Goal: Information Seeking & Learning: Learn about a topic

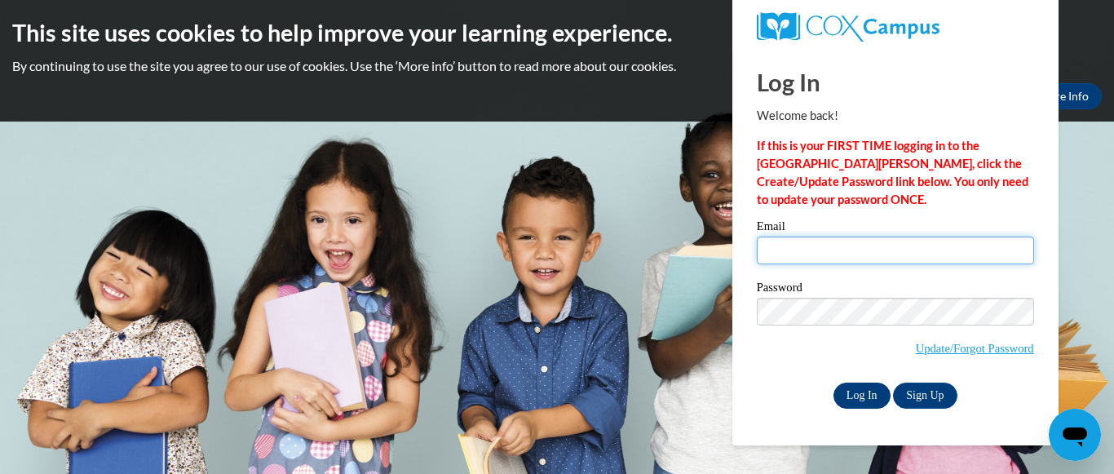
type input "melissa.riddick@cobbk12.org"
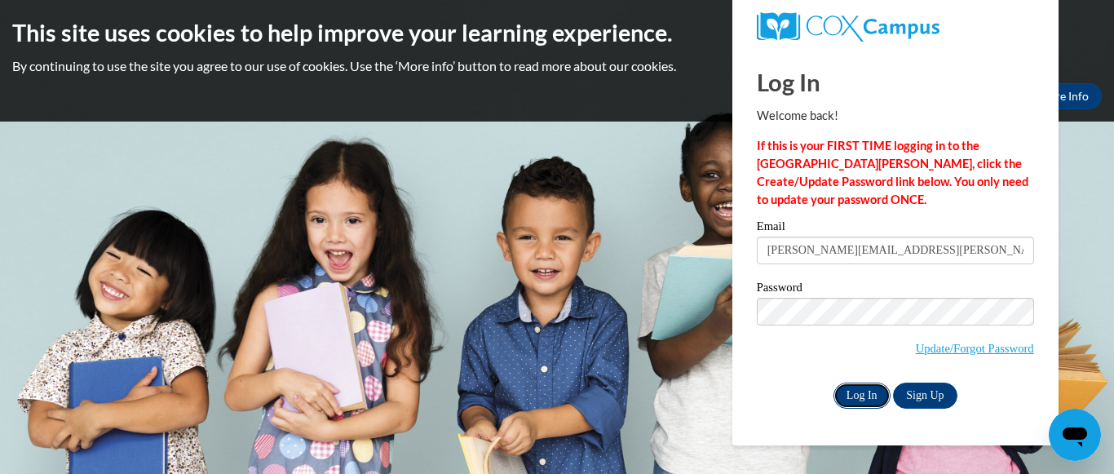
click at [854, 387] on input "Log In" at bounding box center [862, 396] width 57 height 26
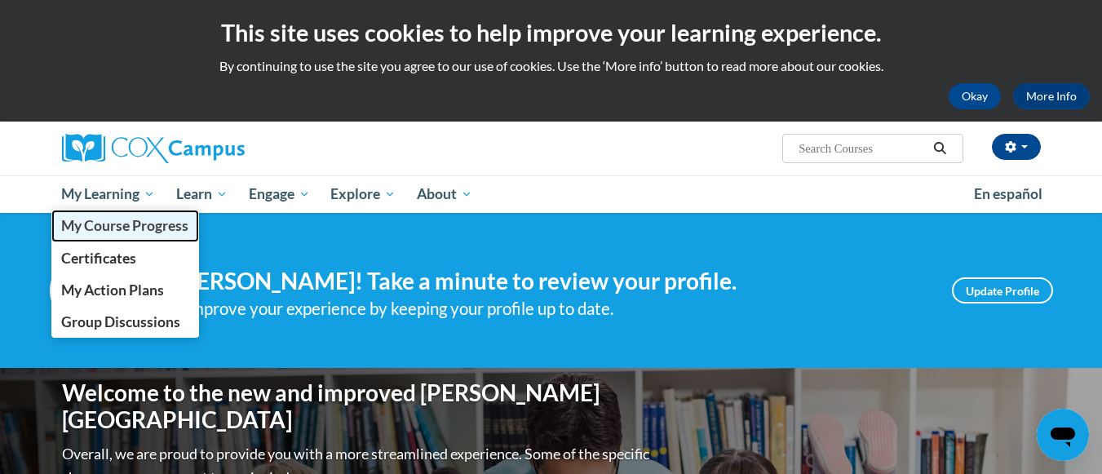
click at [137, 225] on span "My Course Progress" at bounding box center [124, 225] width 127 height 17
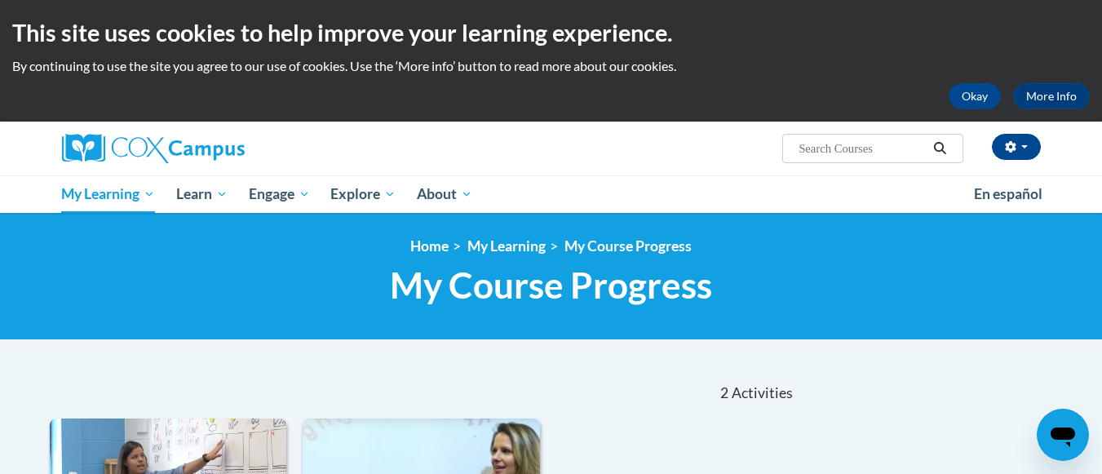
scroll to position [414, 0]
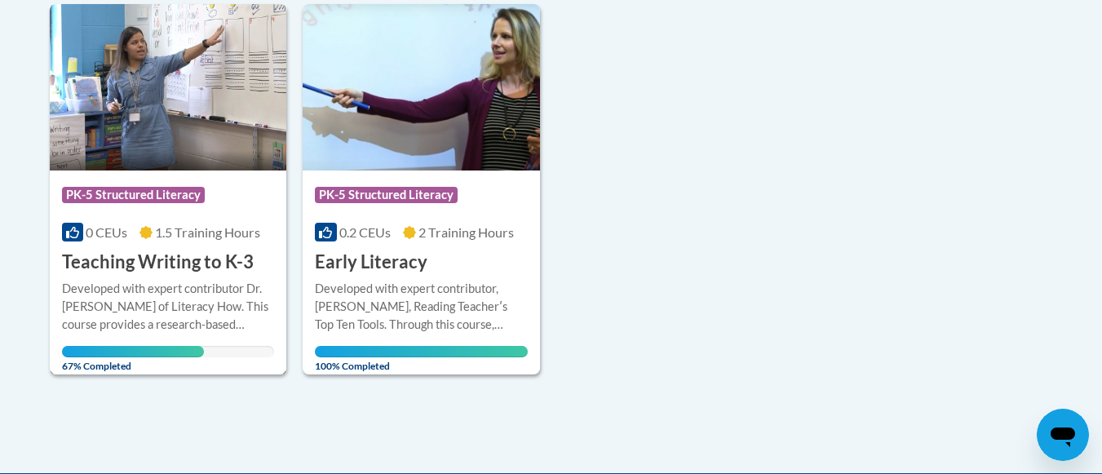
click at [146, 115] on img at bounding box center [168, 87] width 237 height 166
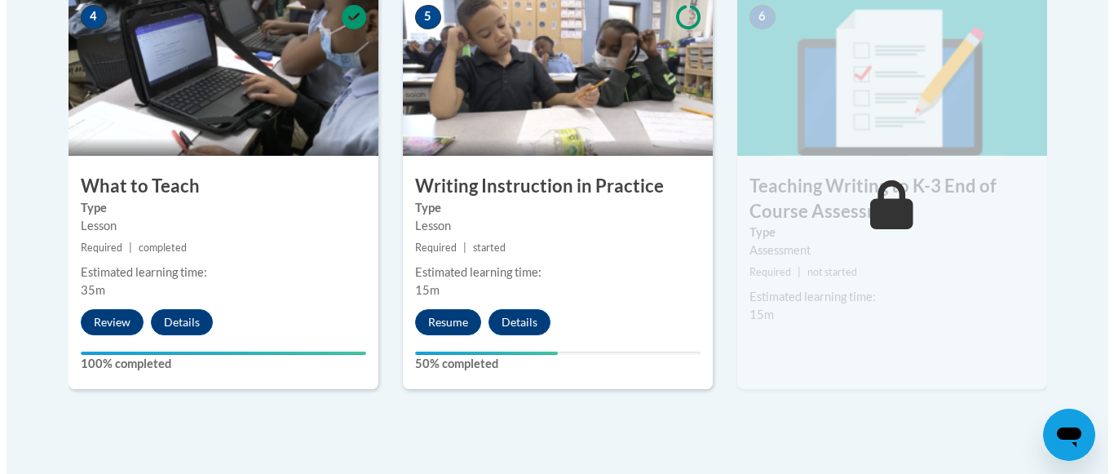
scroll to position [1019, 0]
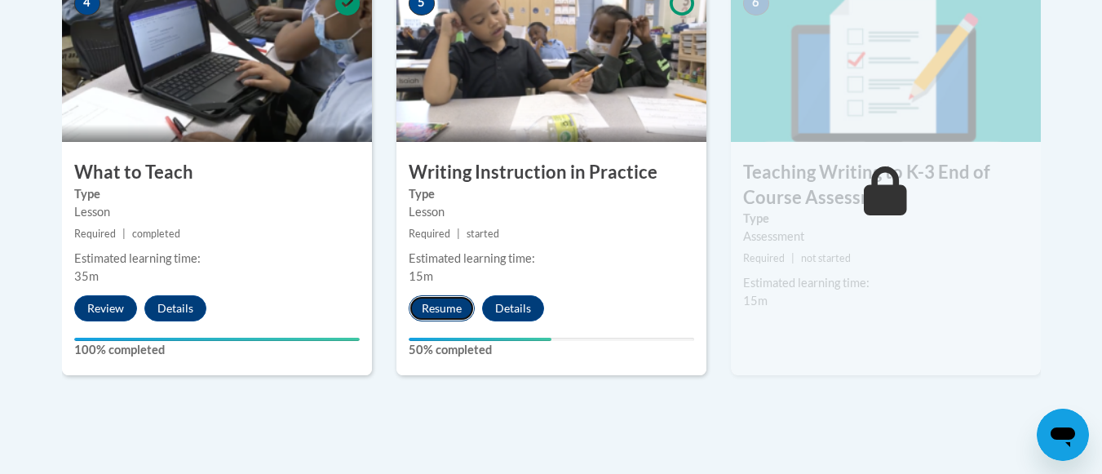
click at [460, 307] on button "Resume" at bounding box center [442, 308] width 66 height 26
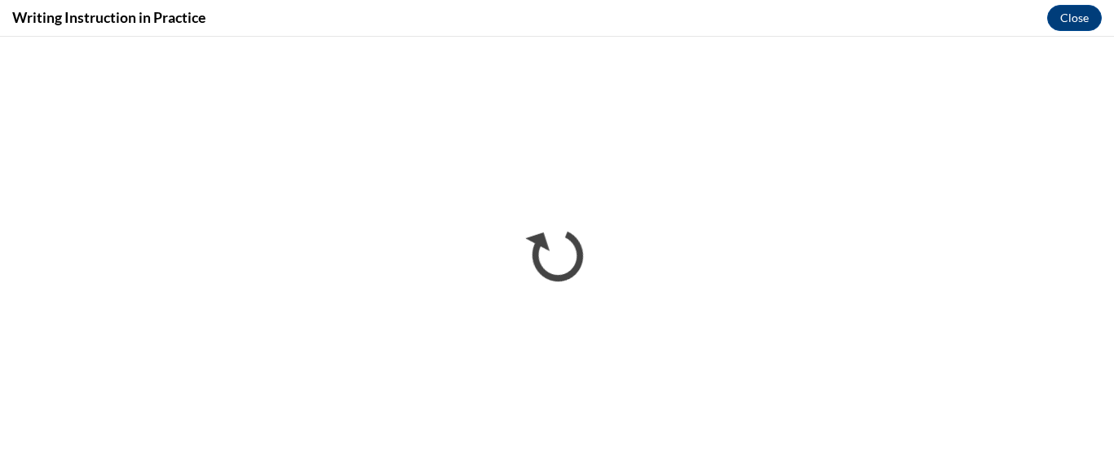
scroll to position [0, 0]
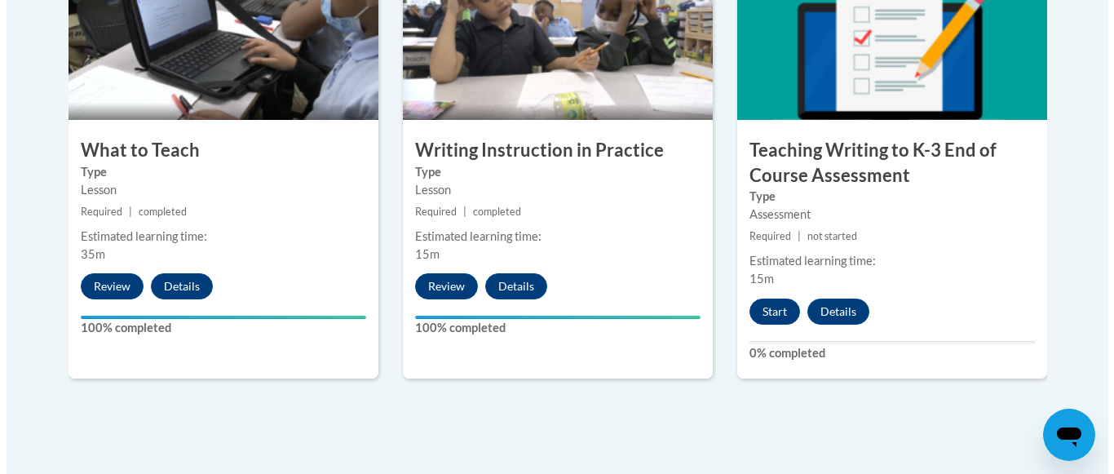
scroll to position [1037, 0]
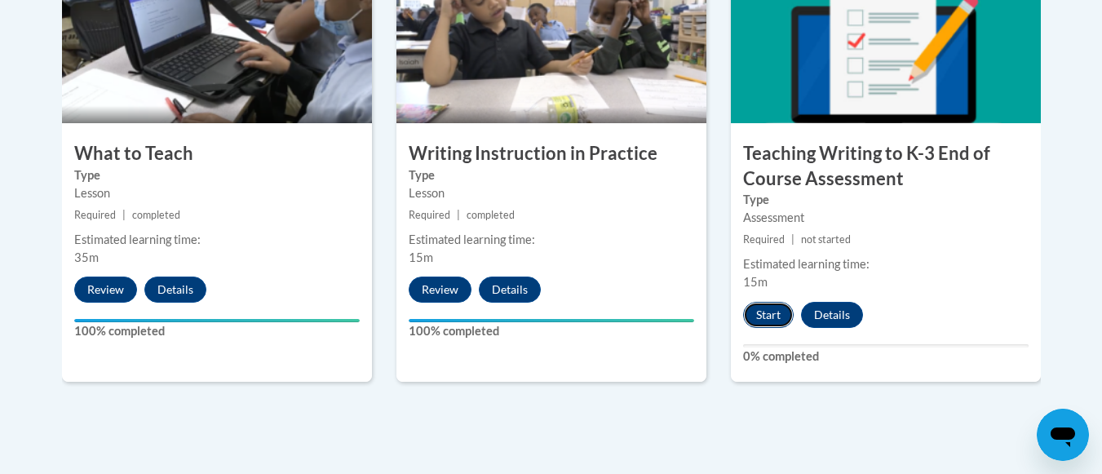
click at [773, 310] on button "Start" at bounding box center [768, 315] width 51 height 26
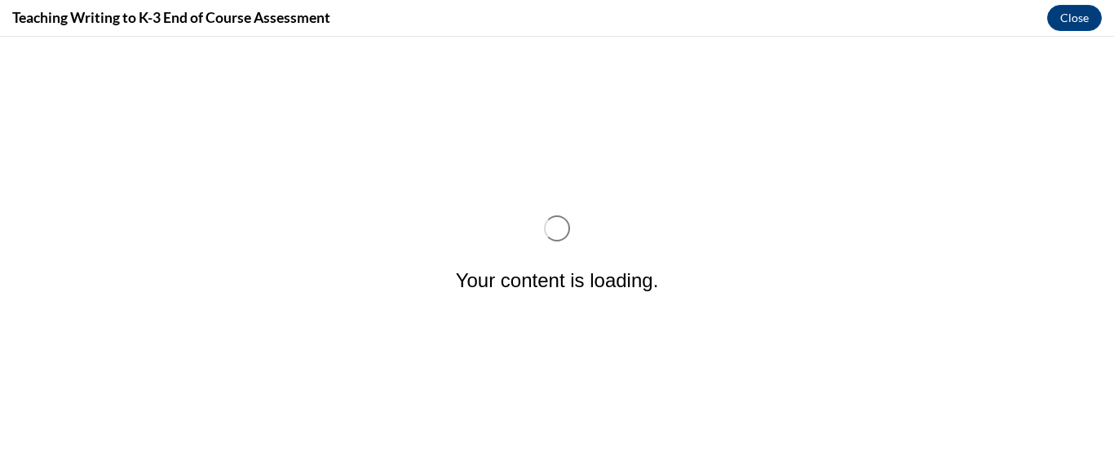
scroll to position [0, 0]
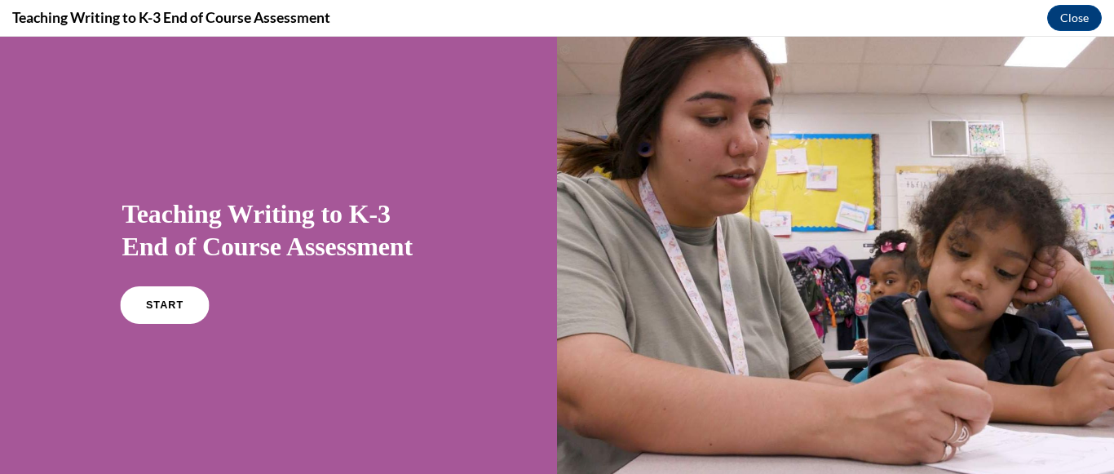
click at [171, 311] on link "START" at bounding box center [164, 305] width 89 height 38
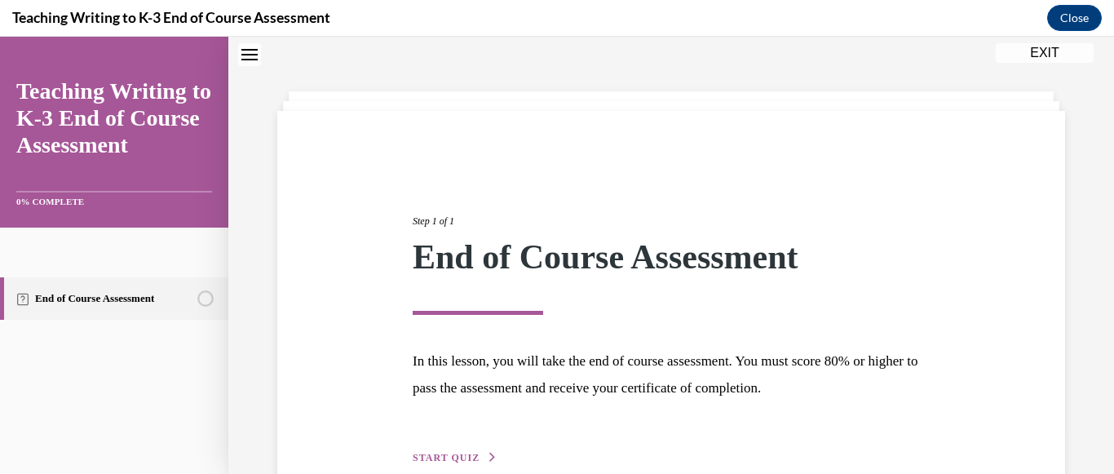
scroll to position [141, 0]
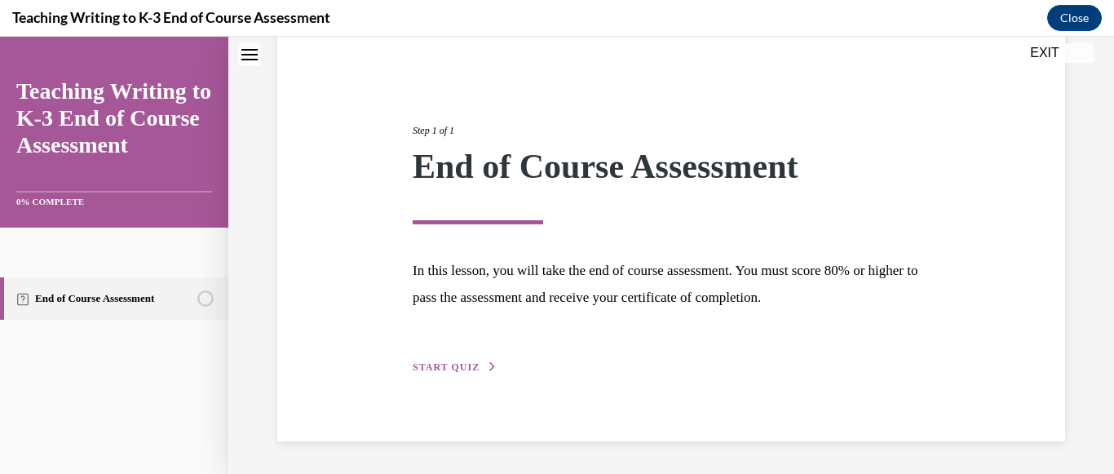
click at [446, 369] on span "START QUIZ" at bounding box center [446, 366] width 67 height 11
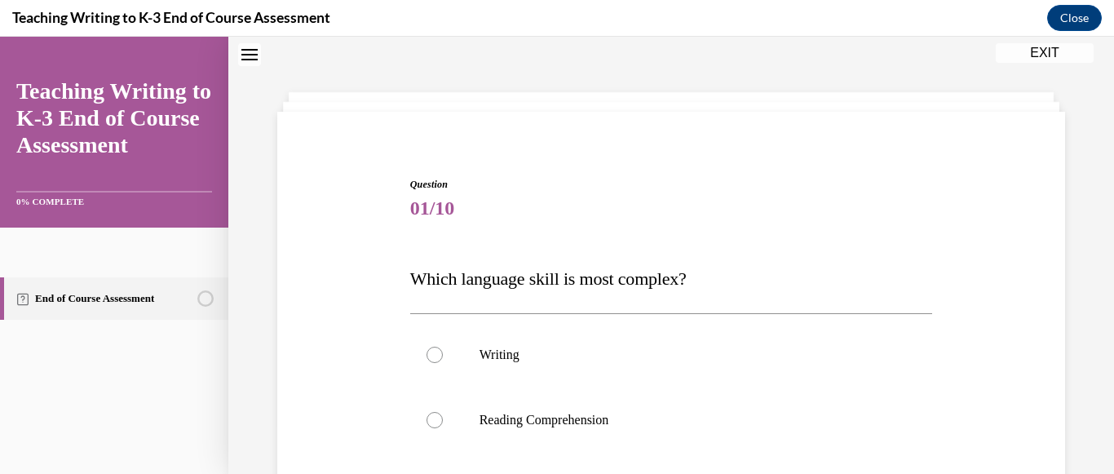
scroll to position [345, 0]
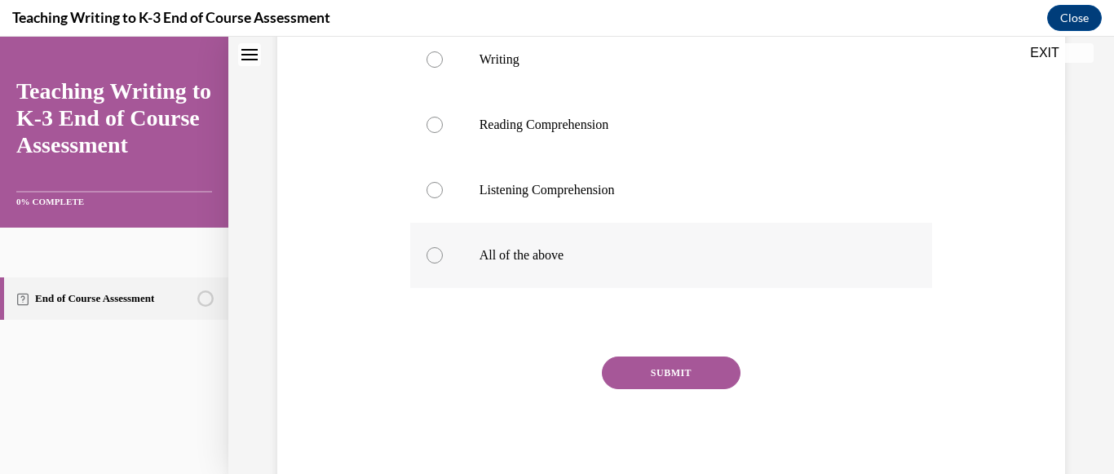
click at [436, 253] on div at bounding box center [435, 255] width 16 height 16
click at [436, 253] on input "All of the above" at bounding box center [435, 255] width 16 height 16
radio input "true"
click at [710, 368] on button "SUBMIT" at bounding box center [671, 372] width 139 height 33
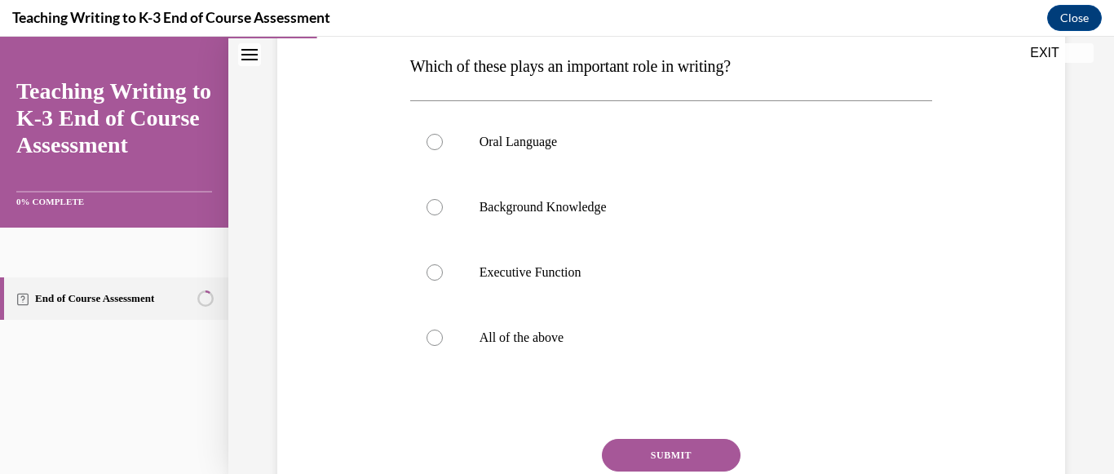
scroll to position [229, 0]
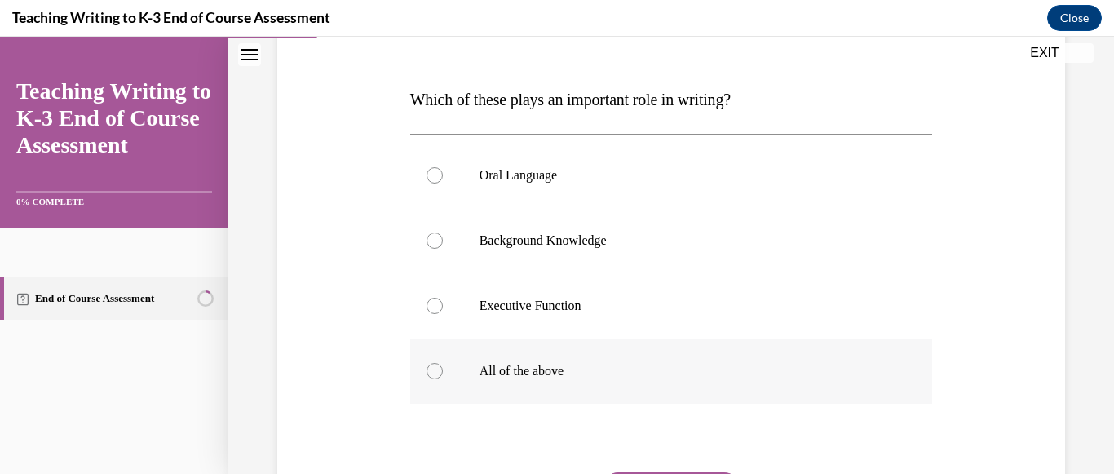
click at [438, 366] on div at bounding box center [435, 371] width 16 height 16
click at [438, 366] on input "All of the above" at bounding box center [435, 371] width 16 height 16
radio input "true"
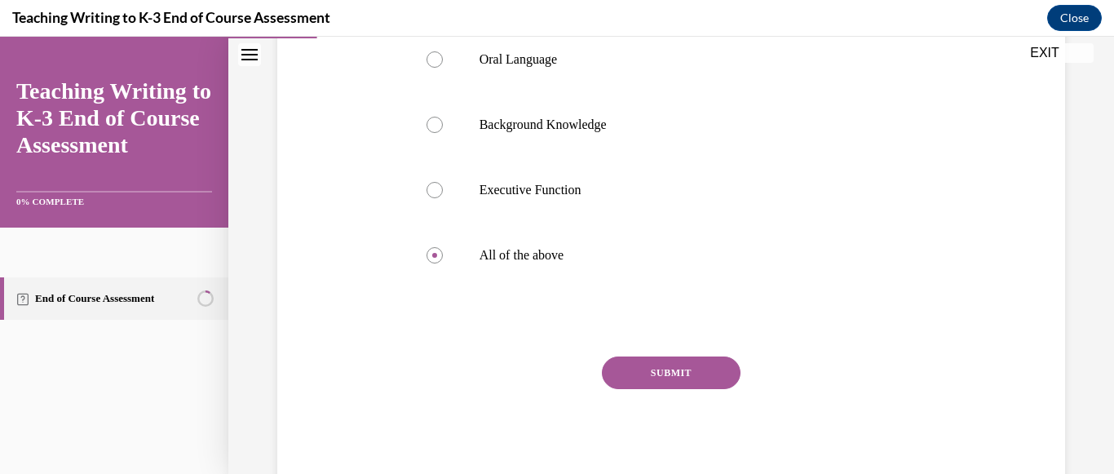
click at [695, 364] on button "SUBMIT" at bounding box center [671, 372] width 139 height 33
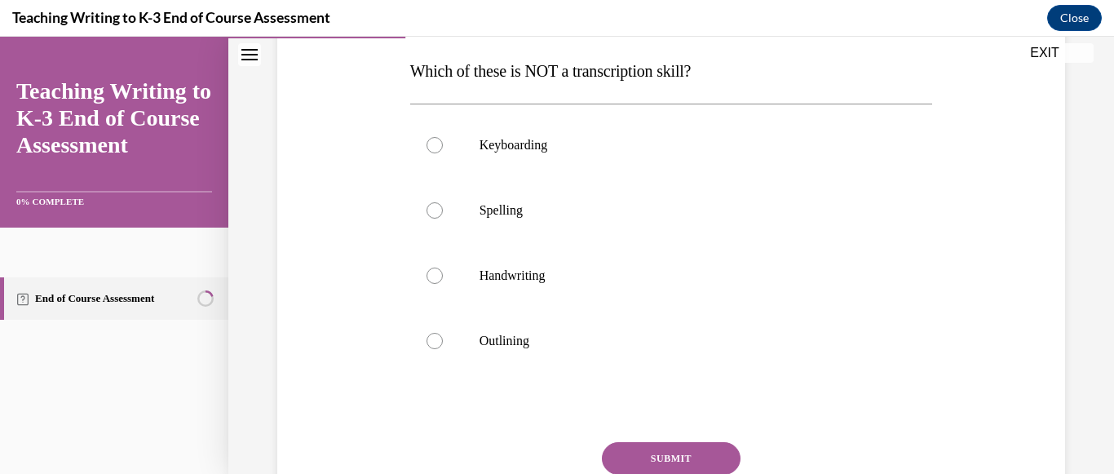
scroll to position [250, 0]
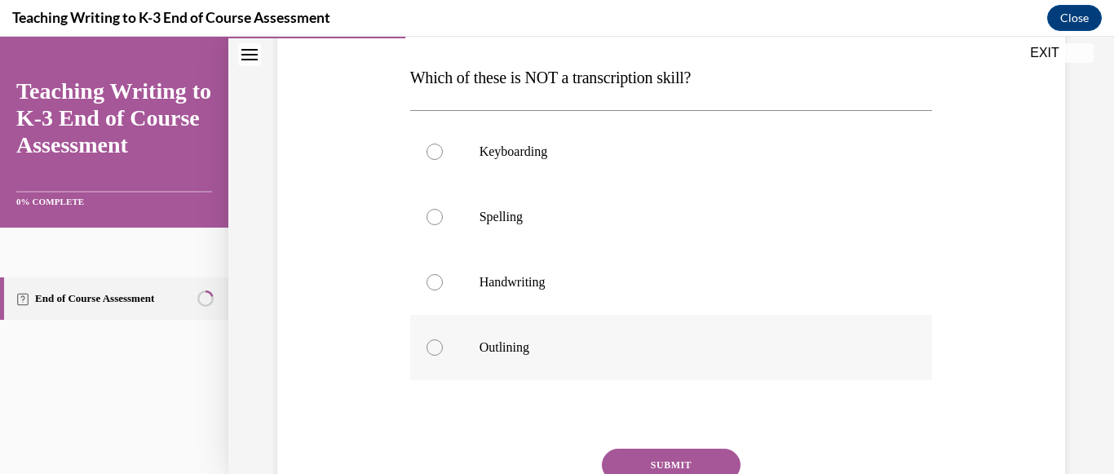
click at [472, 379] on label "Outlining" at bounding box center [671, 347] width 523 height 65
click at [443, 356] on input "Outlining" at bounding box center [435, 347] width 16 height 16
radio input "true"
click at [680, 456] on button "SUBMIT" at bounding box center [671, 465] width 139 height 33
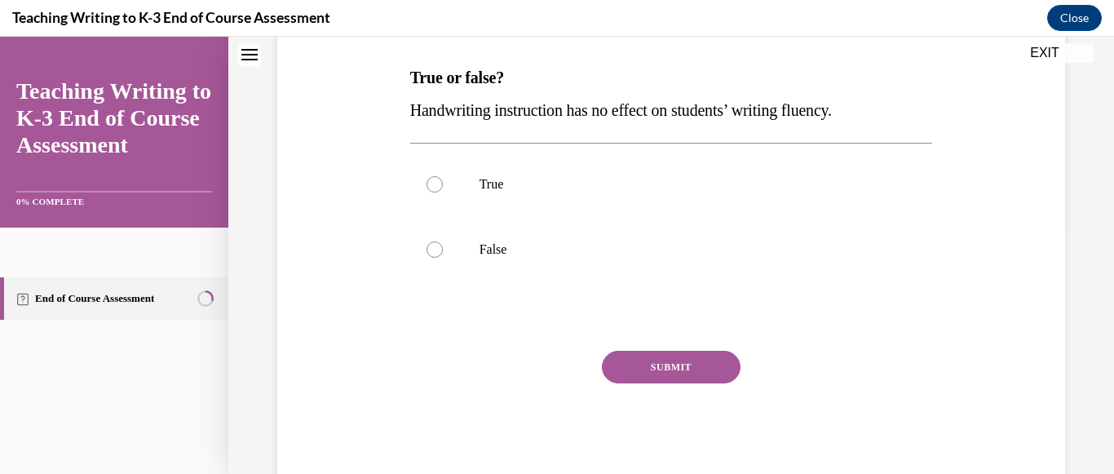
scroll to position [50, 0]
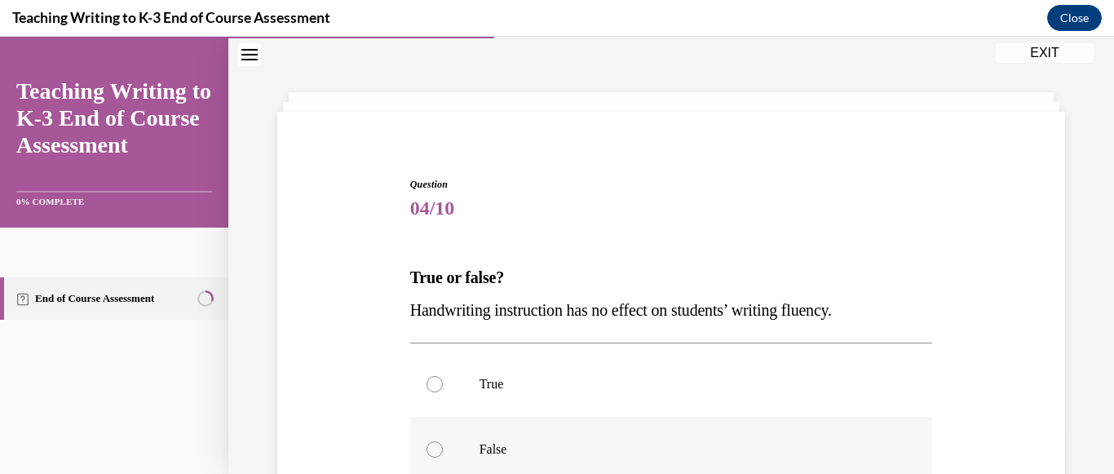
click at [431, 455] on div at bounding box center [435, 449] width 16 height 16
click at [431, 455] on input "False" at bounding box center [435, 449] width 16 height 16
radio input "true"
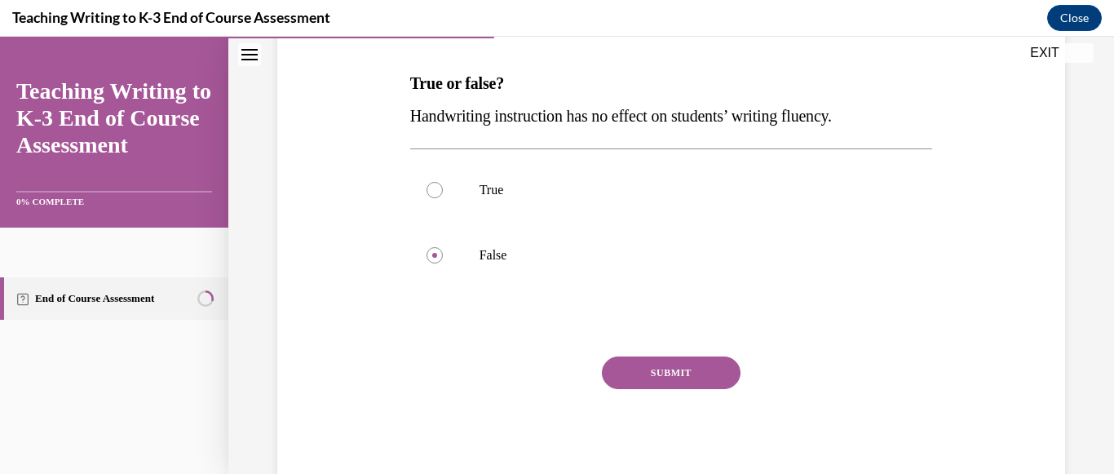
click at [707, 383] on button "SUBMIT" at bounding box center [671, 372] width 139 height 33
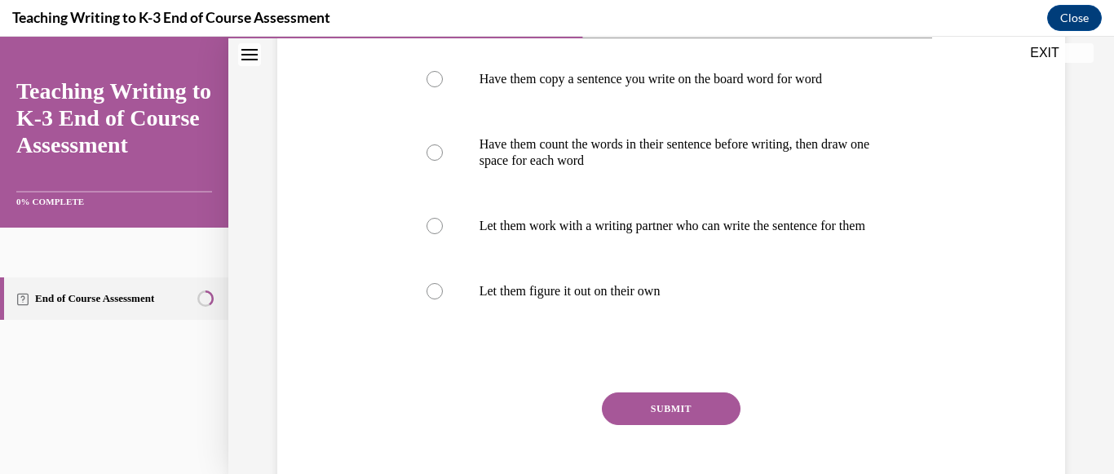
scroll to position [343, 0]
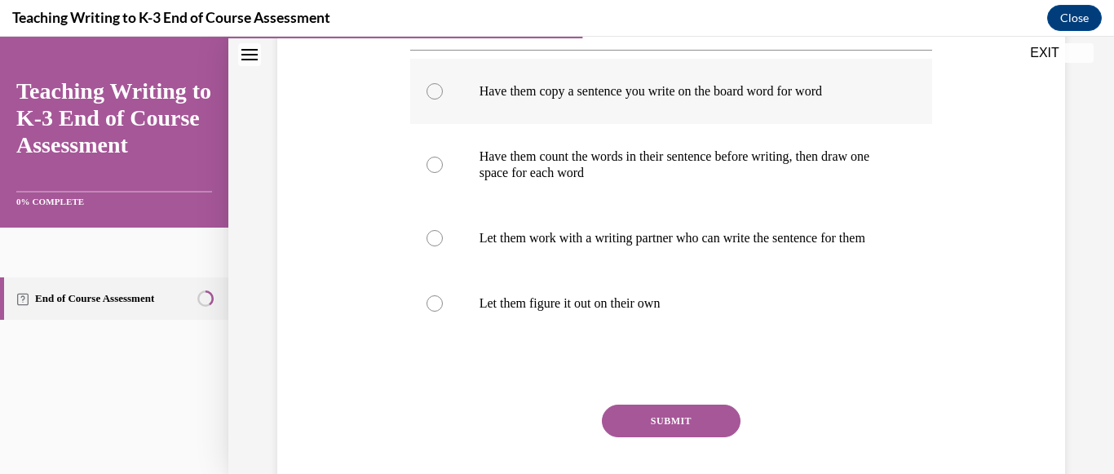
click at [443, 99] on label "Have them copy a sentence you write on the board word for word" at bounding box center [671, 91] width 523 height 65
click at [443, 99] on input "Have them copy a sentence you write on the board word for word" at bounding box center [435, 91] width 16 height 16
radio input "true"
click at [675, 436] on button "SUBMIT" at bounding box center [671, 421] width 139 height 33
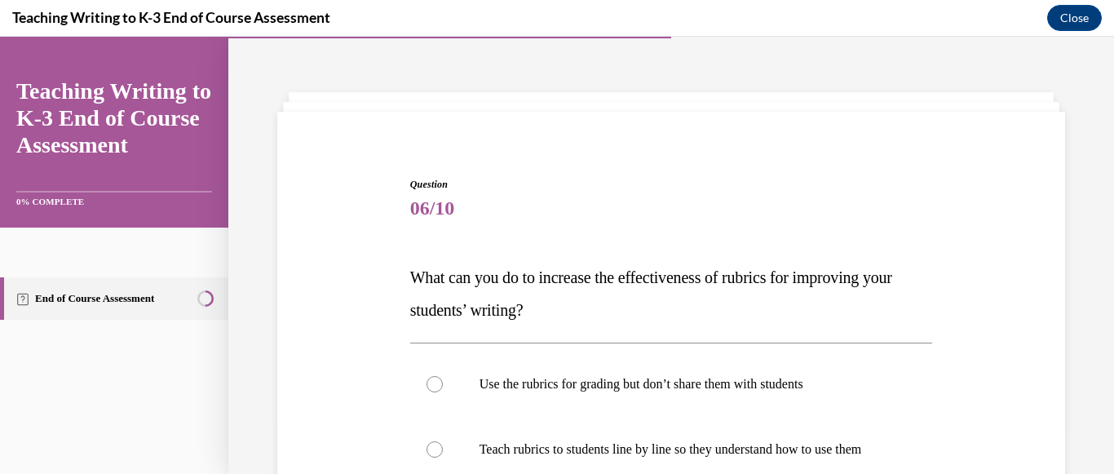
scroll to position [391, 0]
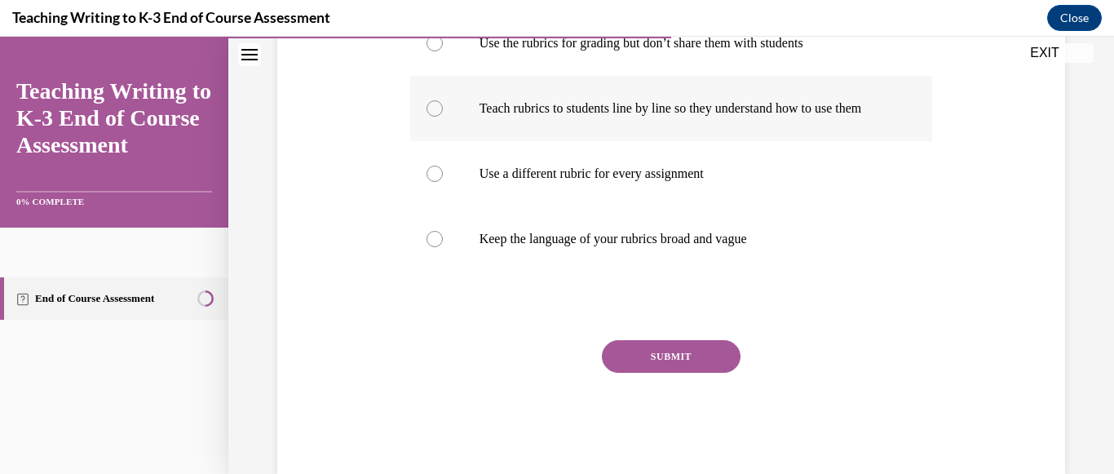
click at [437, 117] on div at bounding box center [435, 108] width 16 height 16
click at [437, 117] on input "Teach rubrics to students line by line so they understand how to use them" at bounding box center [435, 108] width 16 height 16
radio input "true"
click at [661, 372] on button "SUBMIT" at bounding box center [671, 356] width 139 height 33
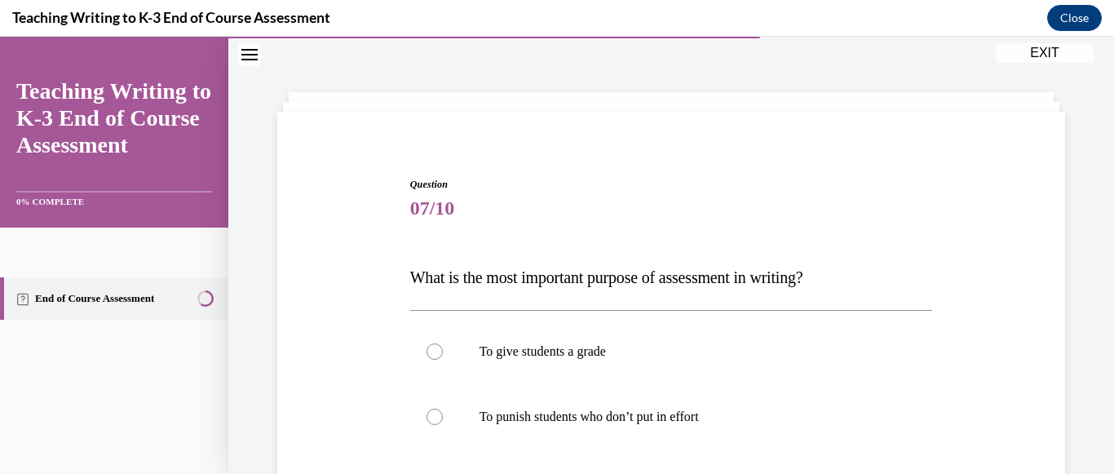
scroll to position [342, 0]
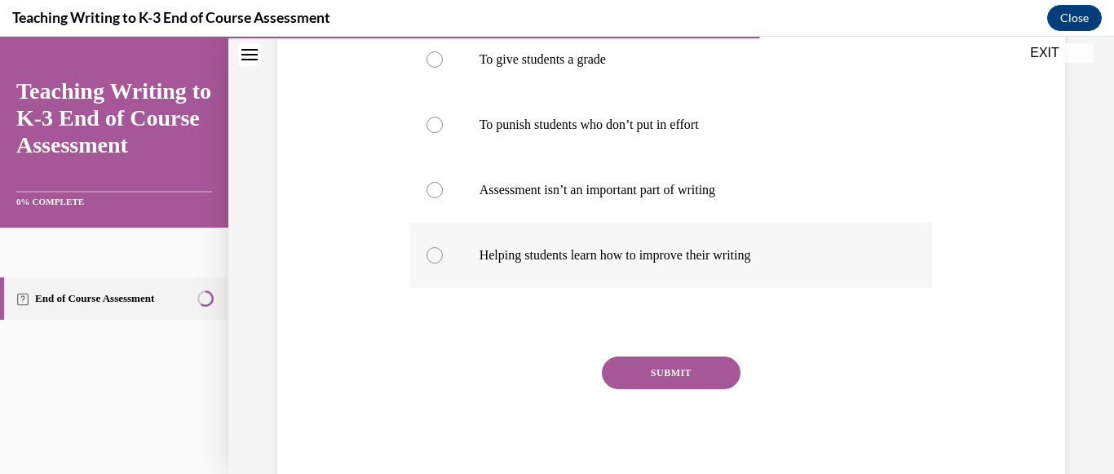
click at [425, 264] on label "Helping students learn how to improve their writing" at bounding box center [671, 255] width 523 height 65
click at [427, 263] on input "Helping students learn how to improve their writing" at bounding box center [435, 255] width 16 height 16
radio input "true"
click at [645, 368] on button "SUBMIT" at bounding box center [671, 372] width 139 height 33
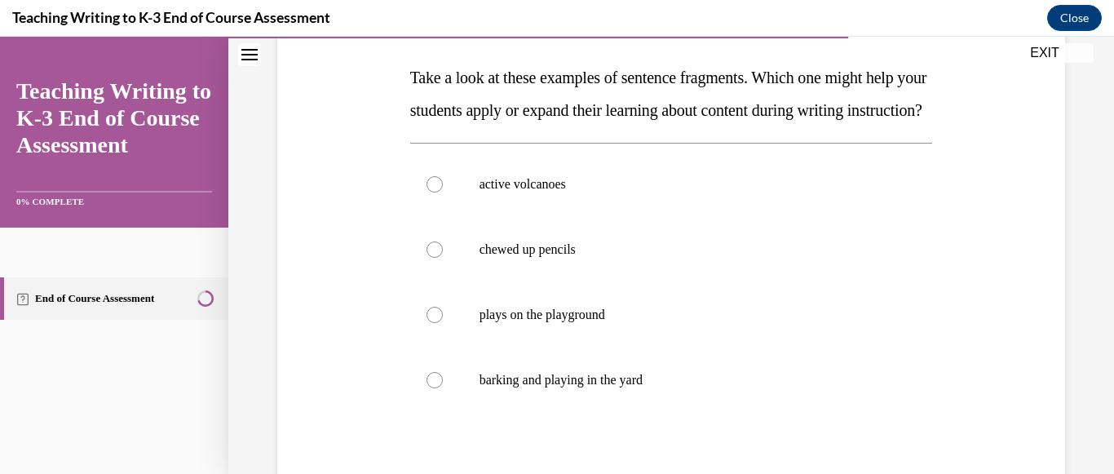
scroll to position [199, 0]
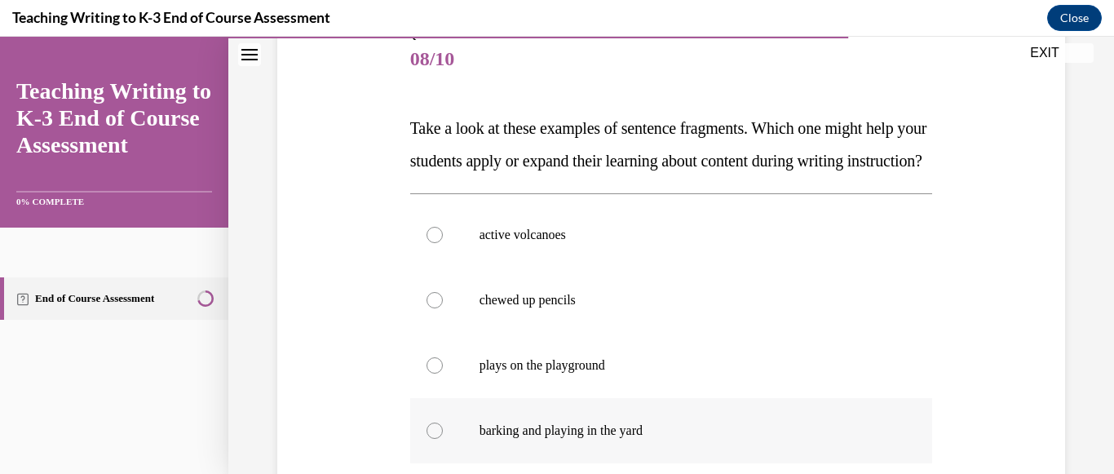
click at [436, 439] on div at bounding box center [435, 430] width 16 height 16
click at [436, 439] on input "barking and playing in the yard" at bounding box center [435, 430] width 16 height 16
radio input "true"
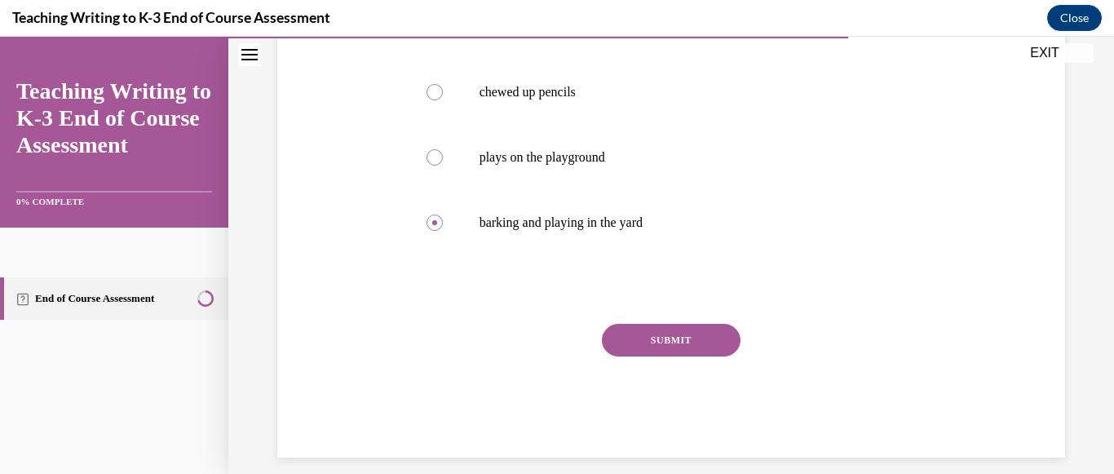
click at [701, 356] on button "SUBMIT" at bounding box center [671, 340] width 139 height 33
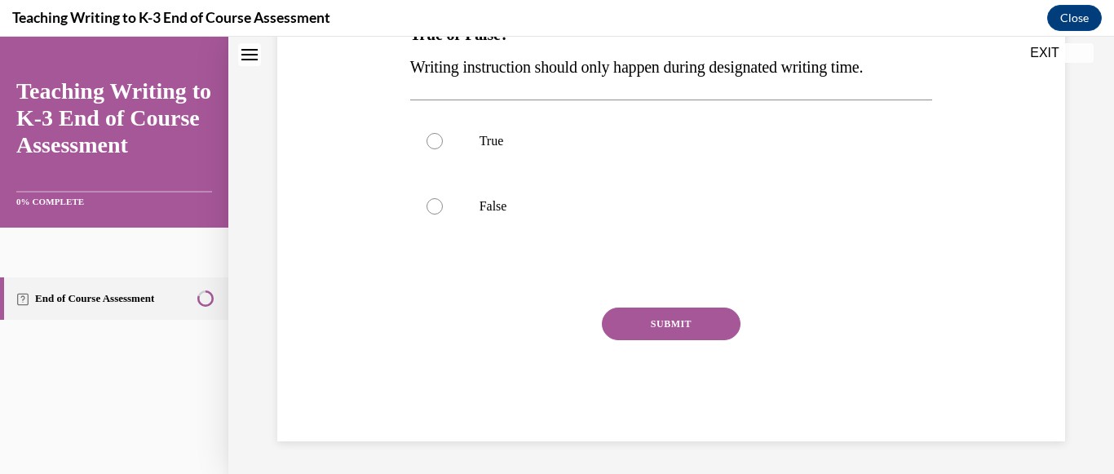
scroll to position [50, 0]
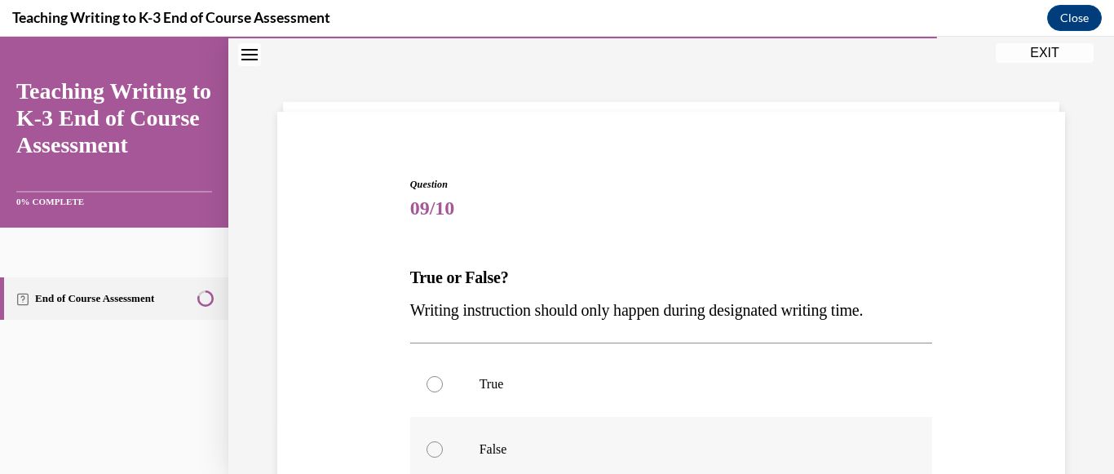
click at [498, 443] on p "False" at bounding box center [686, 449] width 413 height 16
click at [443, 443] on input "False" at bounding box center [435, 449] width 16 height 16
radio input "true"
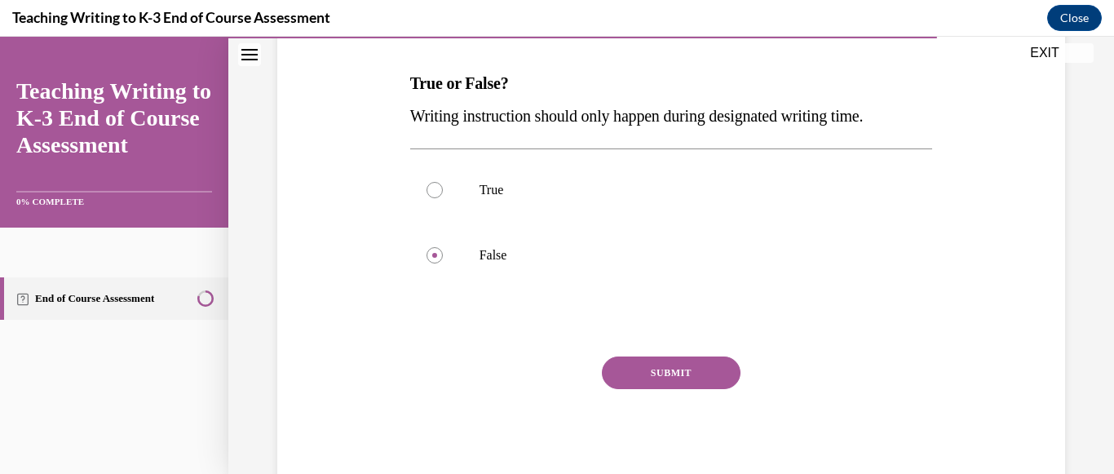
click at [710, 381] on button "SUBMIT" at bounding box center [671, 372] width 139 height 33
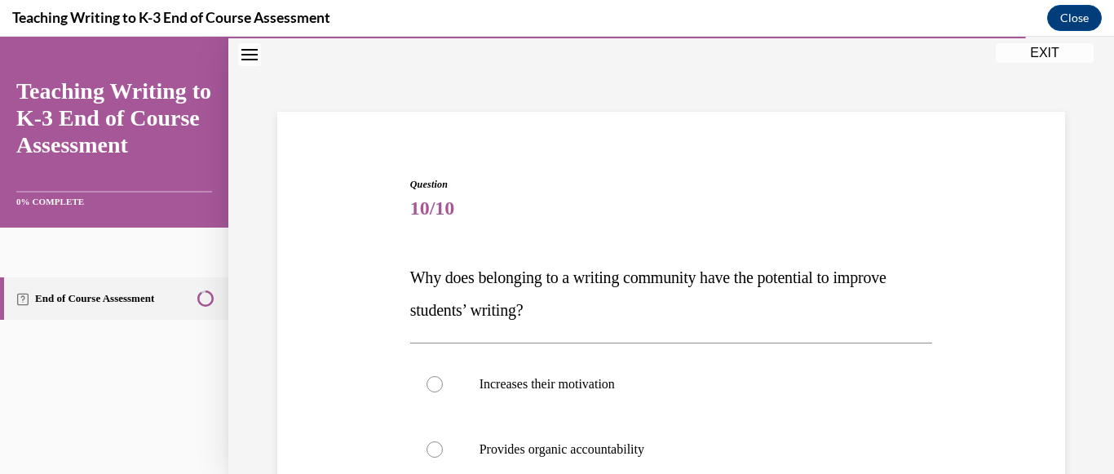
scroll to position [374, 0]
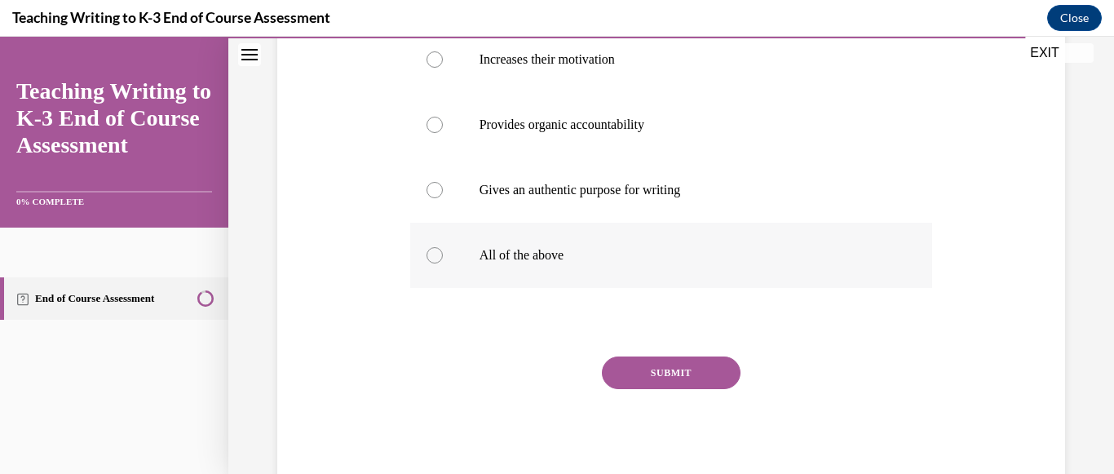
click at [470, 257] on label "All of the above" at bounding box center [671, 255] width 523 height 65
click at [443, 257] on input "All of the above" at bounding box center [435, 255] width 16 height 16
radio input "true"
click at [653, 360] on button "SUBMIT" at bounding box center [671, 372] width 139 height 33
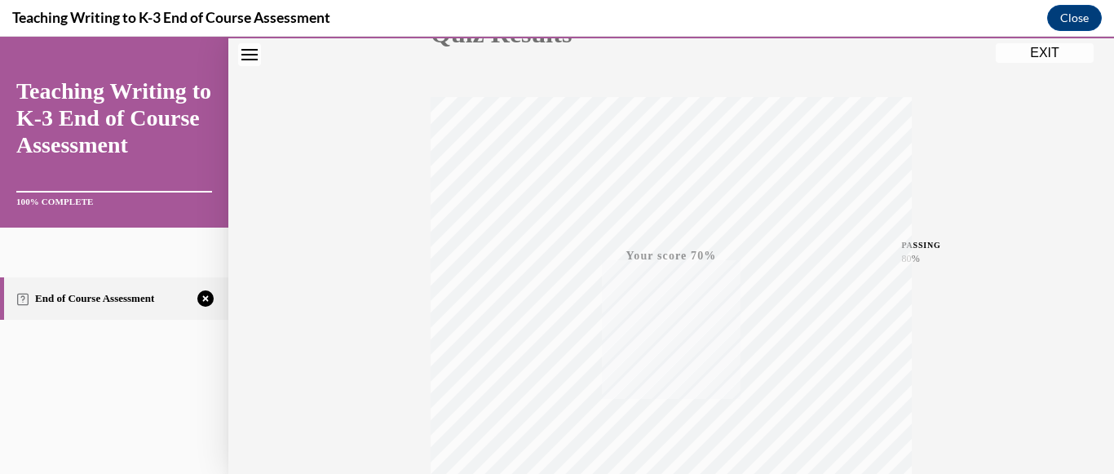
scroll to position [399, 0]
click at [670, 368] on icon "button" at bounding box center [672, 374] width 58 height 18
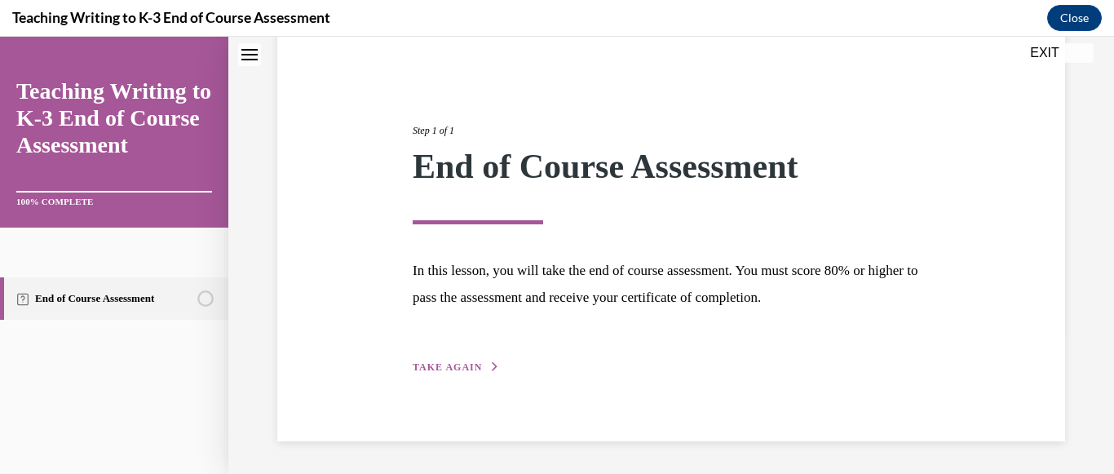
scroll to position [141, 0]
click at [430, 373] on button "TAKE AGAIN" at bounding box center [456, 367] width 87 height 15
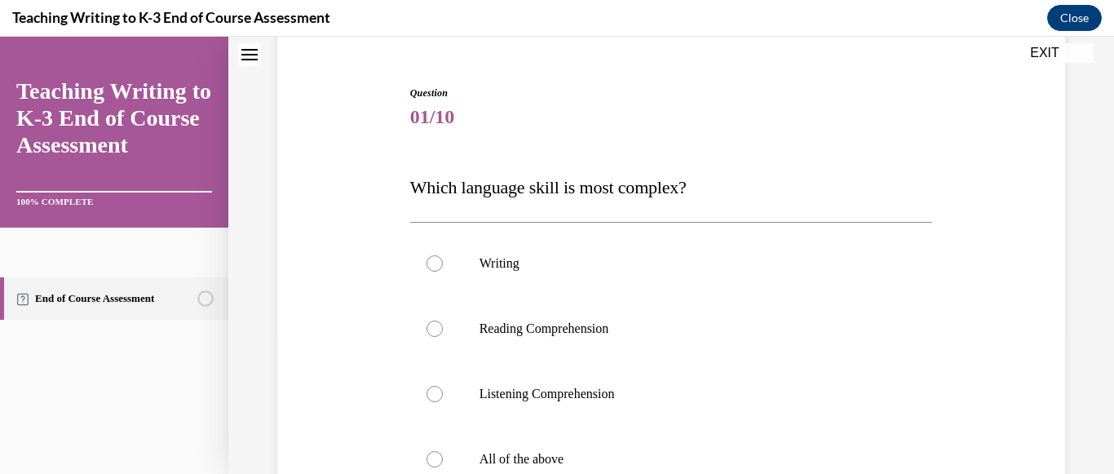
scroll to position [50, 0]
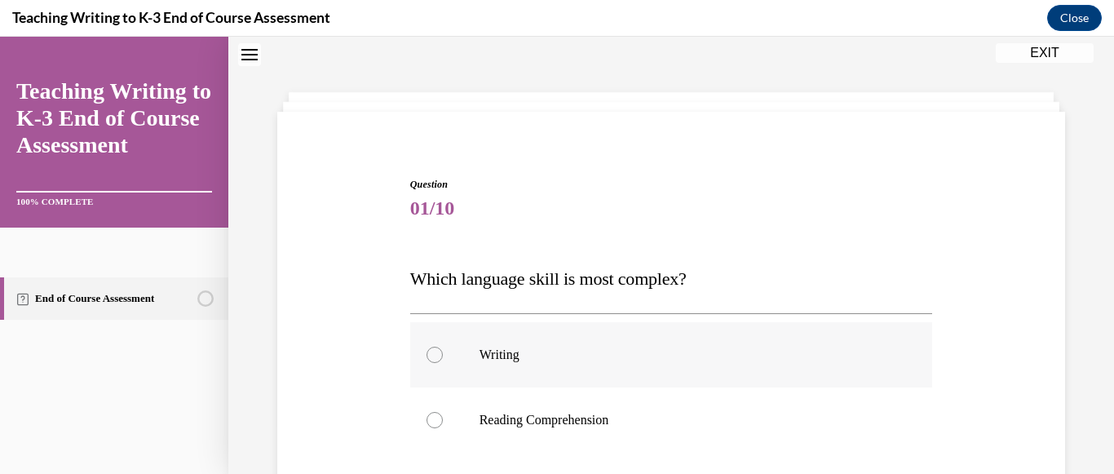
click at [440, 358] on div at bounding box center [435, 355] width 16 height 16
click at [440, 358] on input "Writing" at bounding box center [435, 355] width 16 height 16
radio input "true"
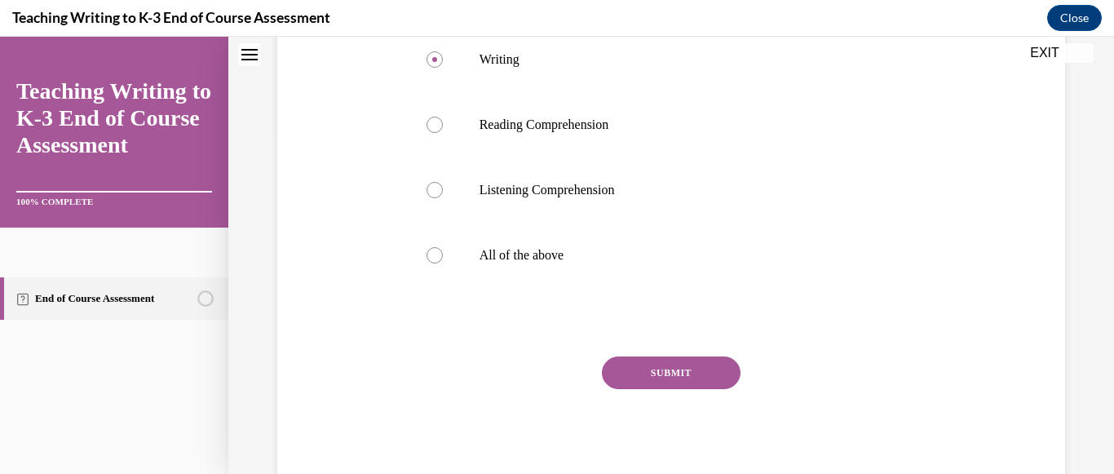
click at [708, 378] on button "SUBMIT" at bounding box center [671, 372] width 139 height 33
click at [431, 193] on div at bounding box center [435, 190] width 16 height 16
click at [431, 193] on input "Executive Function" at bounding box center [435, 190] width 16 height 16
radio input "true"
click at [660, 367] on button "SUBMIT" at bounding box center [671, 372] width 139 height 33
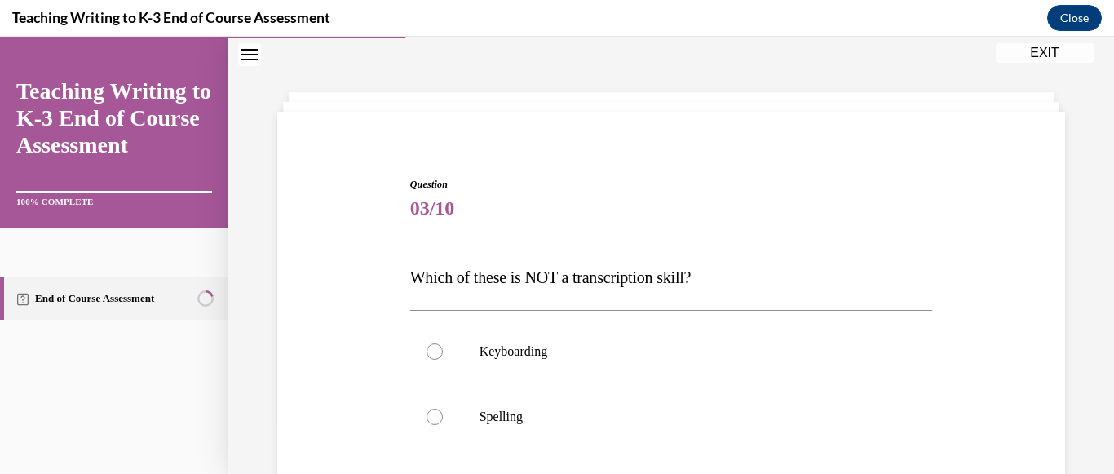
scroll to position [342, 0]
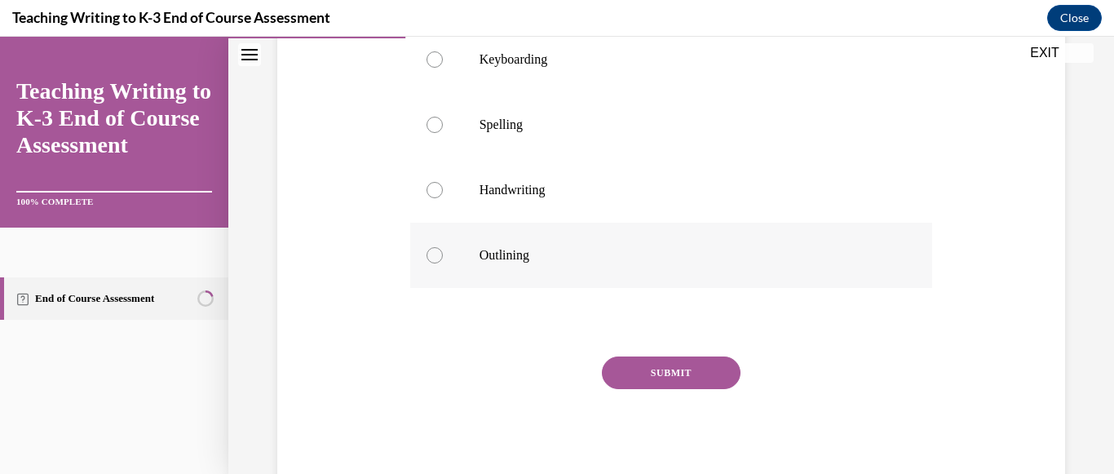
click at [516, 256] on p "Outlining" at bounding box center [686, 255] width 413 height 16
click at [443, 256] on input "Outlining" at bounding box center [435, 255] width 16 height 16
radio input "true"
click at [639, 377] on button "SUBMIT" at bounding box center [671, 372] width 139 height 33
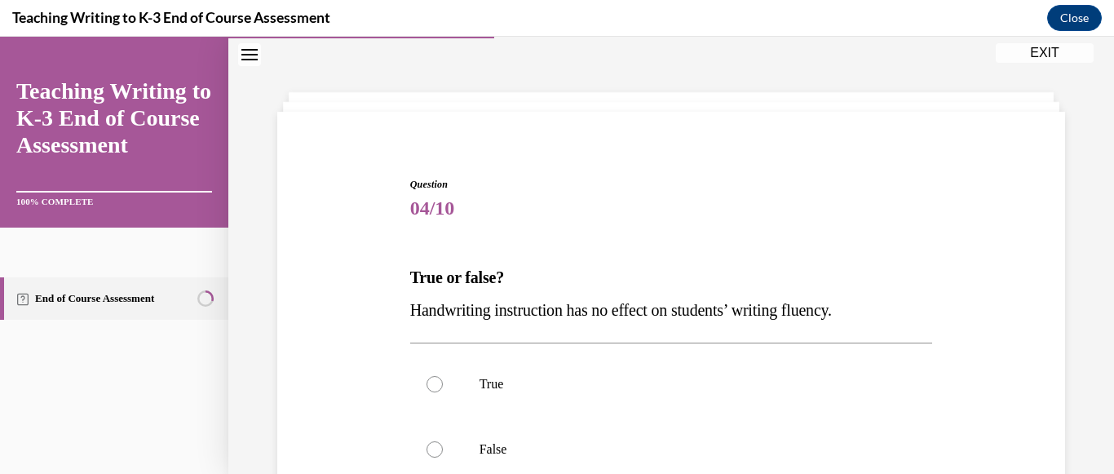
scroll to position [244, 0]
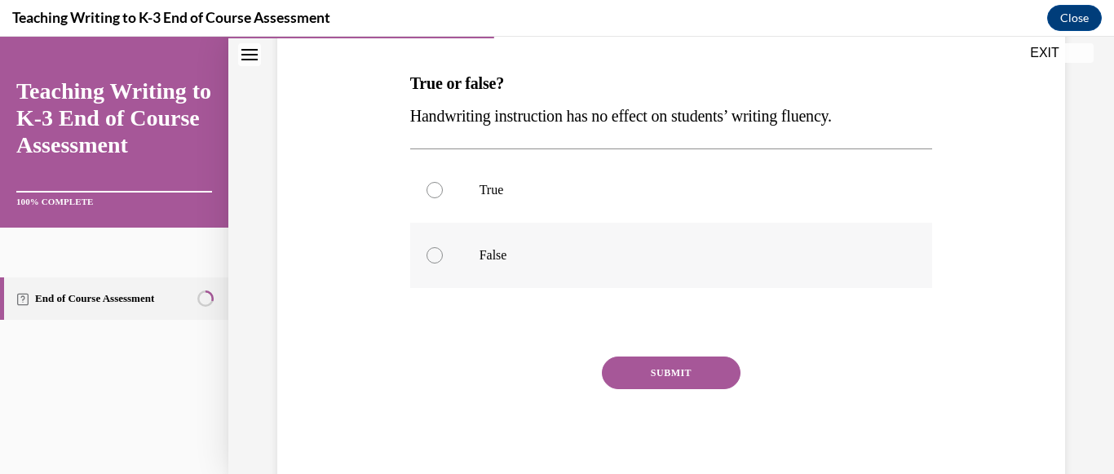
click at [438, 272] on label "False" at bounding box center [671, 255] width 523 height 65
click at [438, 263] on input "False" at bounding box center [435, 255] width 16 height 16
radio input "true"
click at [666, 370] on button "SUBMIT" at bounding box center [671, 372] width 139 height 33
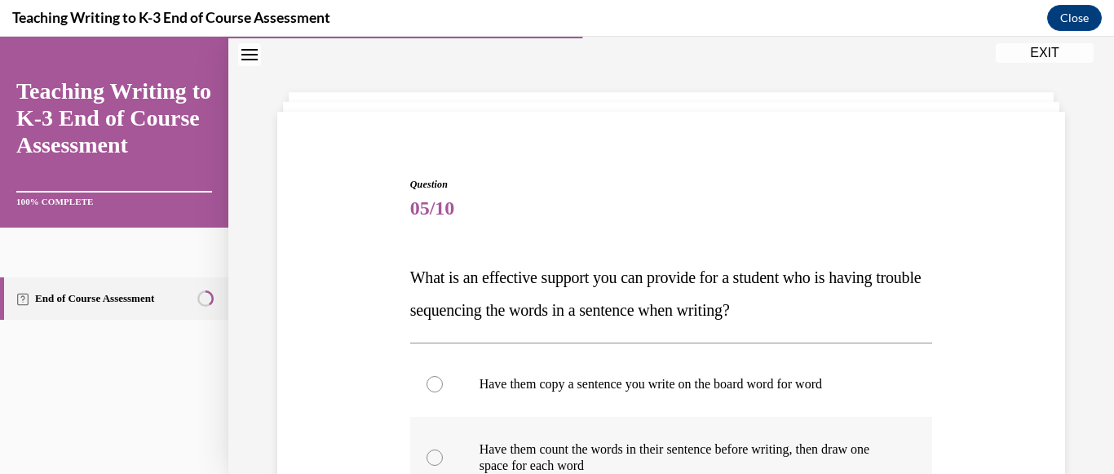
click at [664, 447] on p "Have them count the words in their sentence before writing, then draw one space…" at bounding box center [686, 457] width 413 height 33
click at [443, 449] on input "Have them count the words in their sentence before writing, then draw one space…" at bounding box center [435, 457] width 16 height 16
radio input "true"
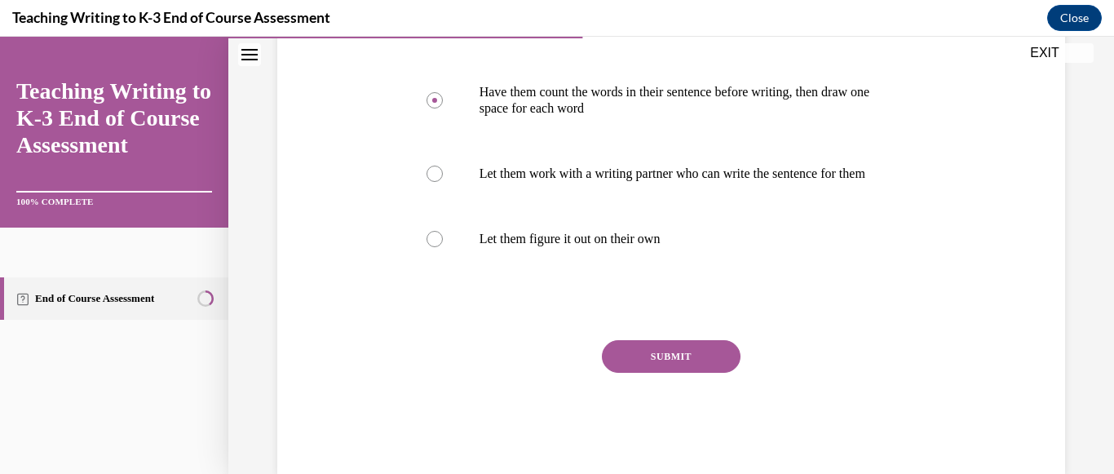
click at [652, 373] on button "SUBMIT" at bounding box center [671, 356] width 139 height 33
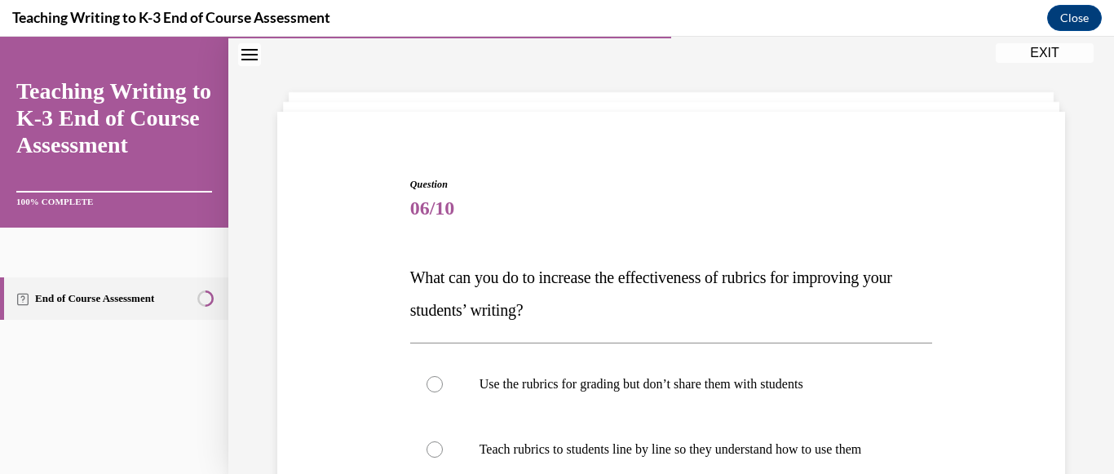
scroll to position [391, 0]
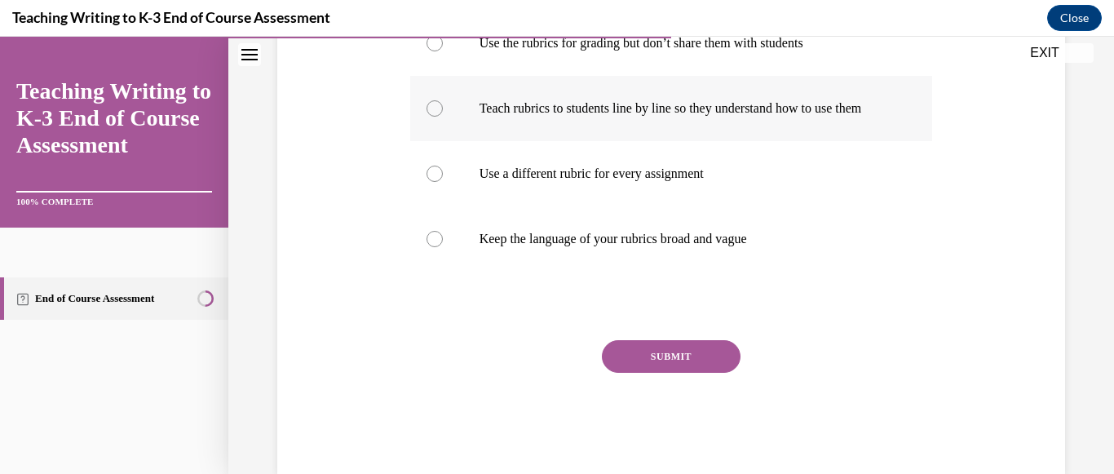
click at [560, 117] on p "Teach rubrics to students line by line so they understand how to use them" at bounding box center [686, 108] width 413 height 16
click at [443, 117] on input "Teach rubrics to students line by line so they understand how to use them" at bounding box center [435, 108] width 16 height 16
radio input "true"
click at [655, 373] on button "SUBMIT" at bounding box center [671, 356] width 139 height 33
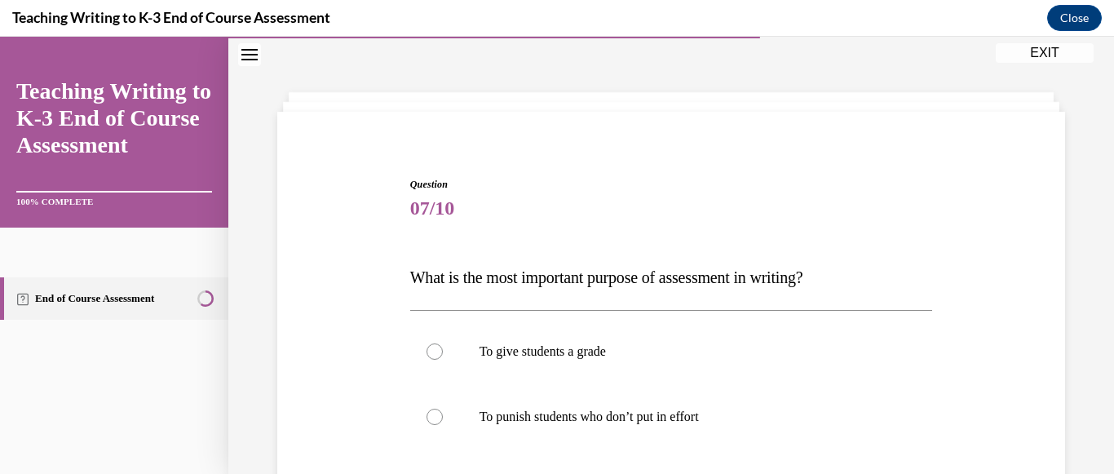
scroll to position [342, 0]
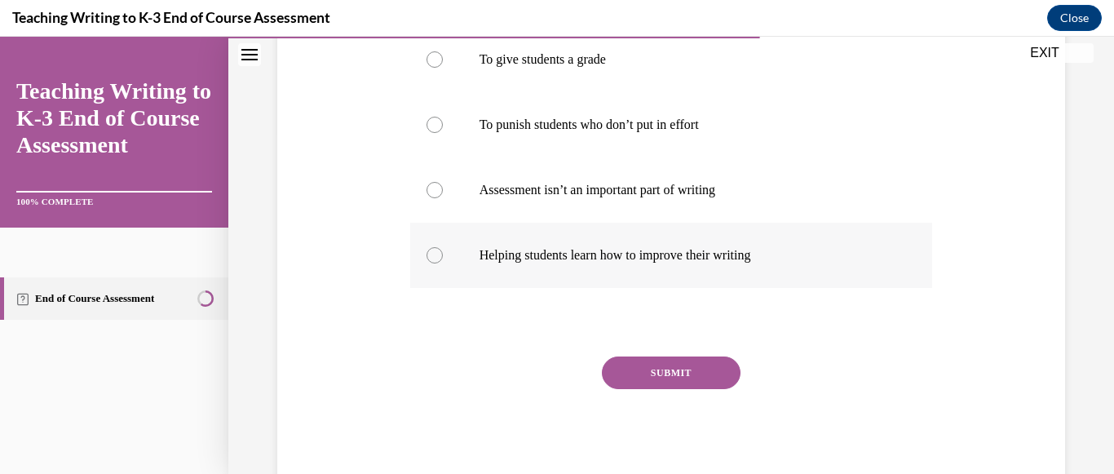
click at [652, 256] on p "Helping students learn how to improve their writing" at bounding box center [686, 255] width 413 height 16
click at [443, 256] on input "Helping students learn how to improve their writing" at bounding box center [435, 255] width 16 height 16
radio input "true"
click at [649, 377] on button "SUBMIT" at bounding box center [671, 372] width 139 height 33
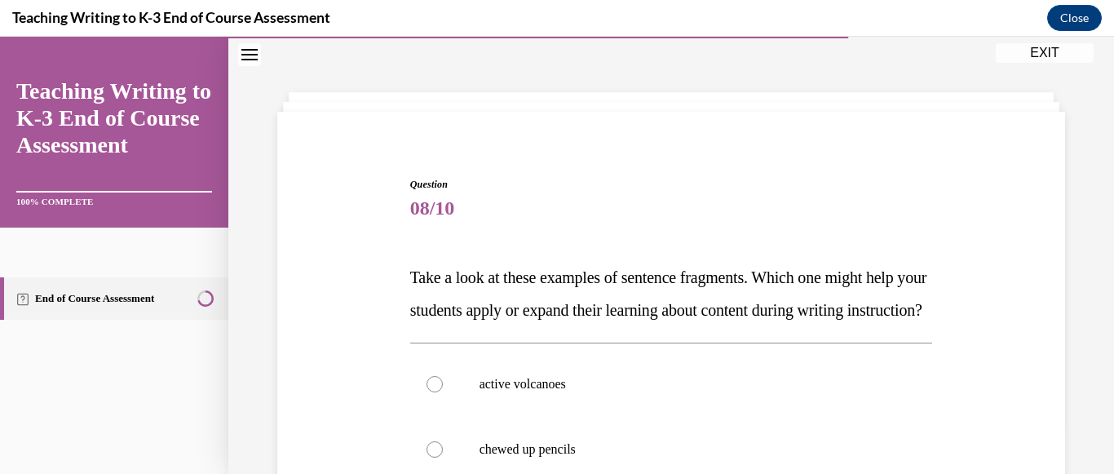
scroll to position [407, 0]
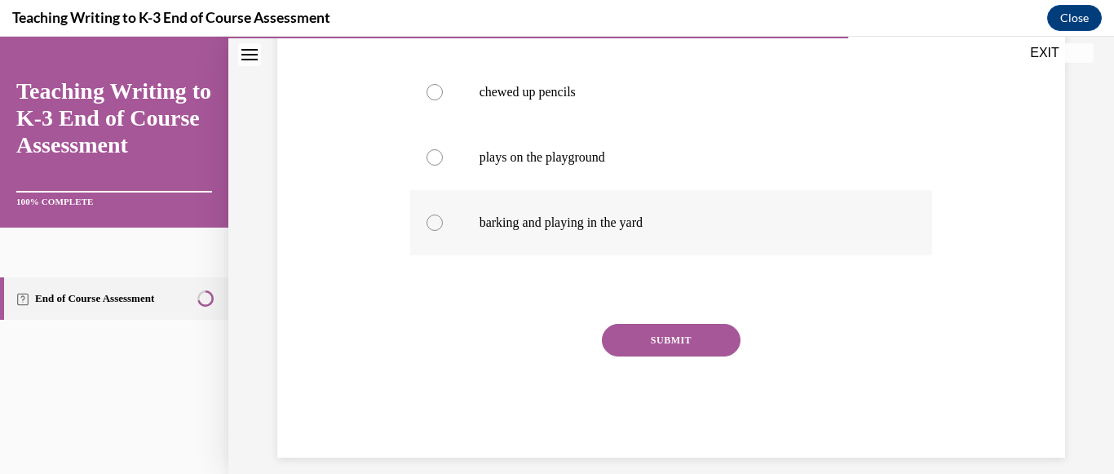
click at [594, 231] on p "barking and playing in the yard" at bounding box center [686, 223] width 413 height 16
click at [443, 231] on input "barking and playing in the yard" at bounding box center [435, 223] width 16 height 16
radio input "true"
click at [646, 356] on button "SUBMIT" at bounding box center [671, 340] width 139 height 33
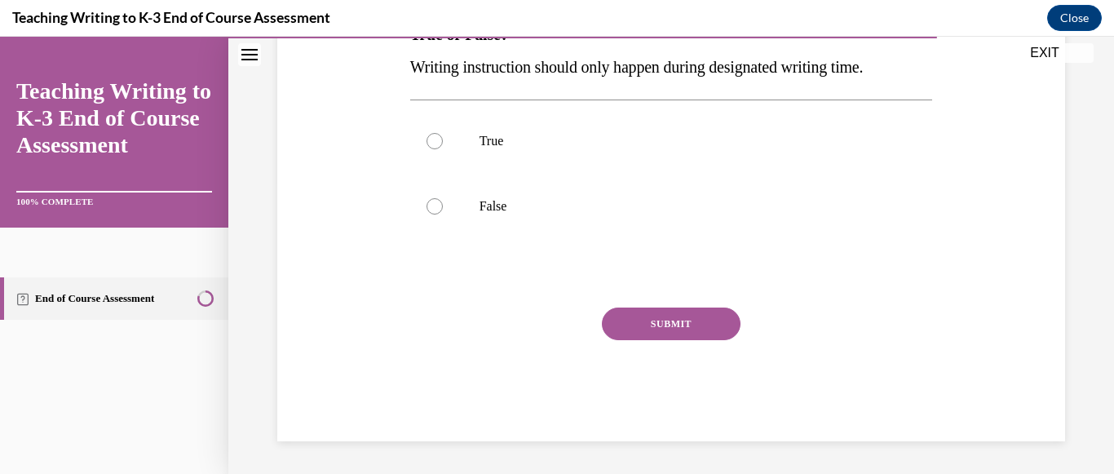
scroll to position [50, 0]
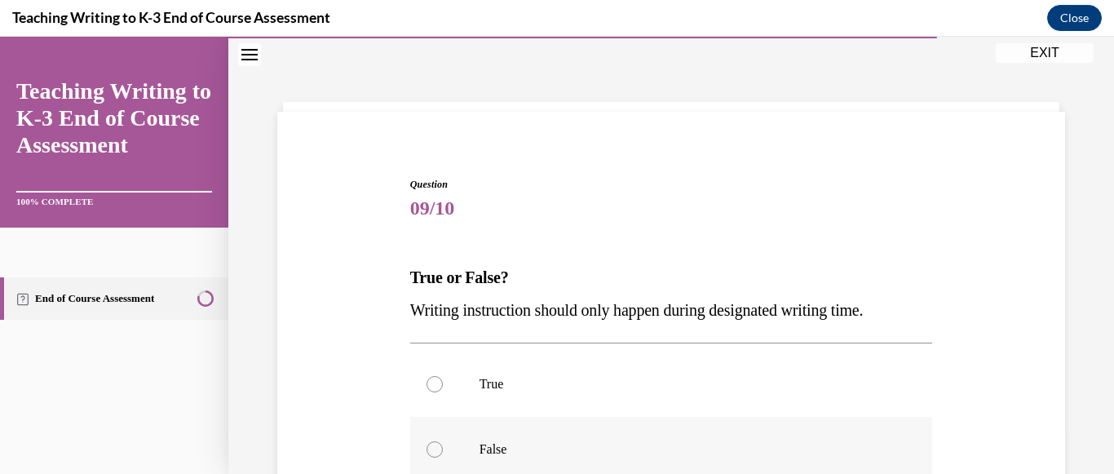
click at [518, 435] on label "False" at bounding box center [671, 449] width 523 height 65
click at [443, 441] on input "False" at bounding box center [435, 449] width 16 height 16
radio input "true"
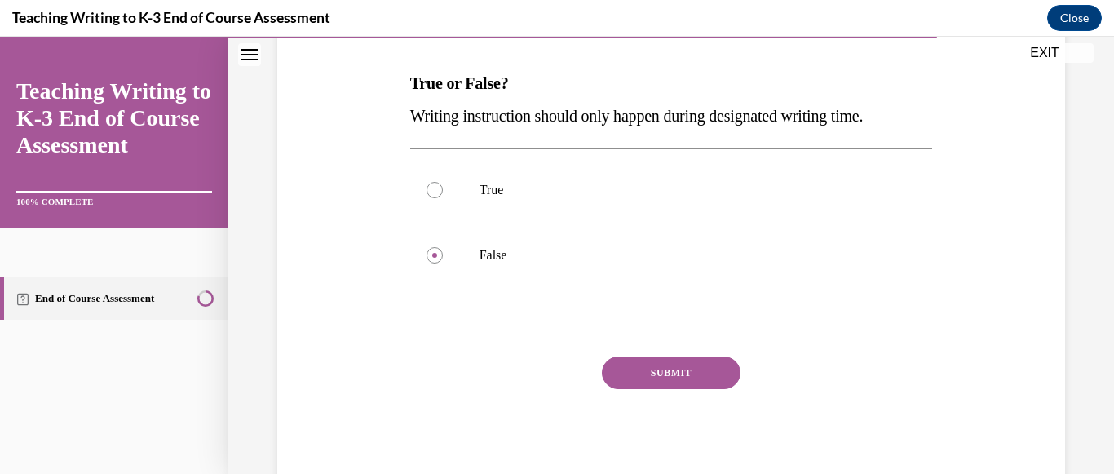
click at [632, 374] on button "SUBMIT" at bounding box center [671, 372] width 139 height 33
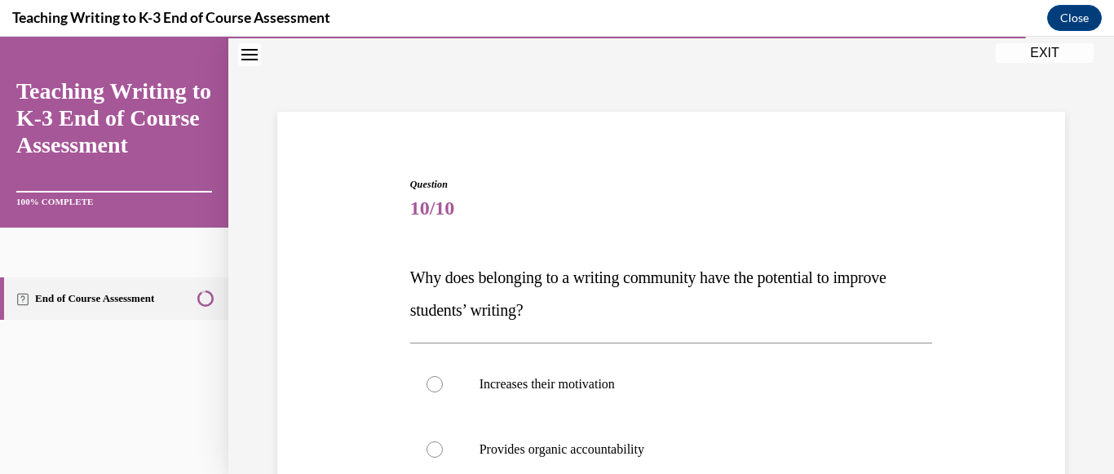
scroll to position [374, 0]
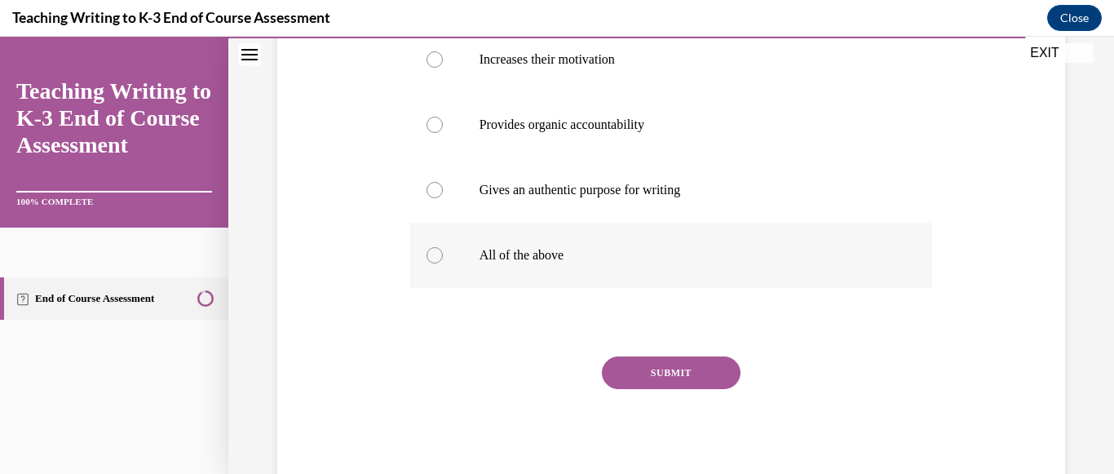
click at [595, 263] on label "All of the above" at bounding box center [671, 255] width 523 height 65
click at [443, 263] on input "All of the above" at bounding box center [435, 255] width 16 height 16
radio input "true"
click at [663, 373] on button "SUBMIT" at bounding box center [671, 372] width 139 height 33
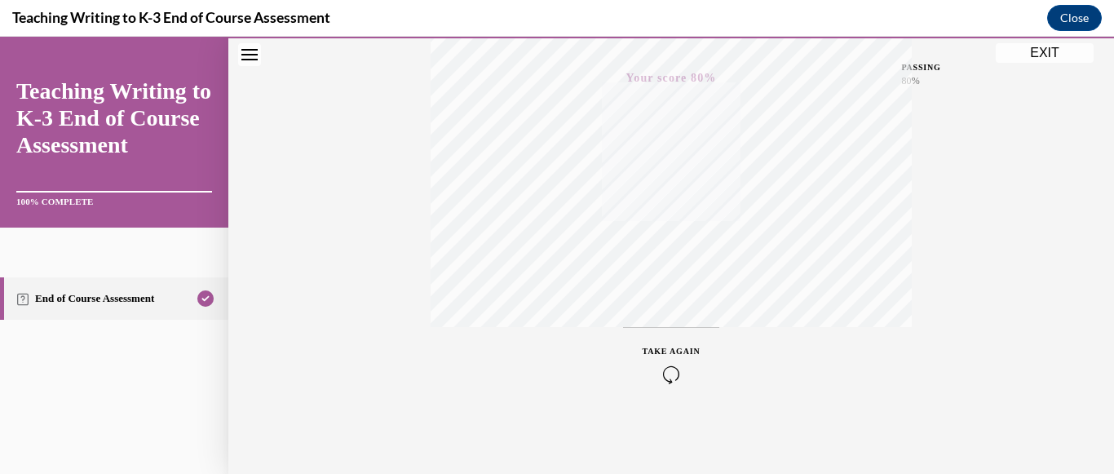
scroll to position [372, 0]
click at [1036, 50] on button "EXIT" at bounding box center [1045, 53] width 98 height 20
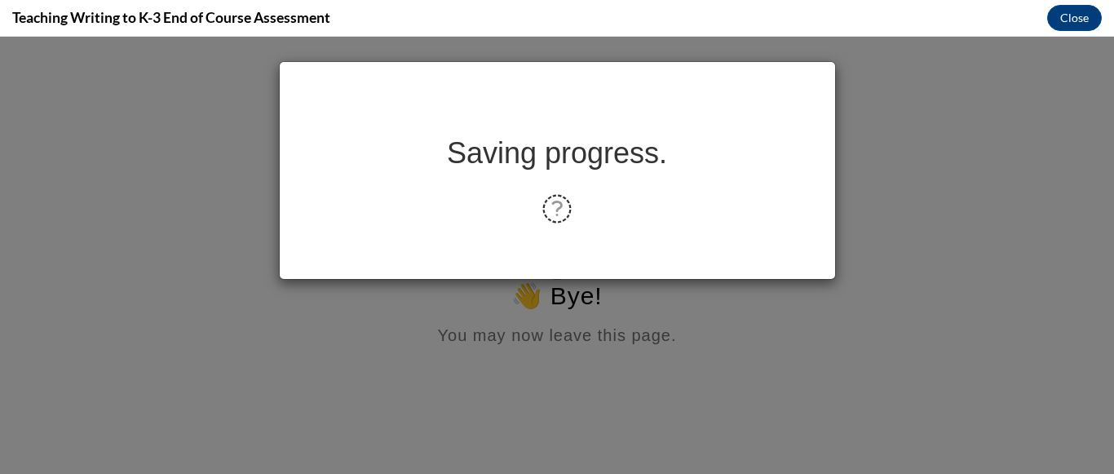
scroll to position [0, 0]
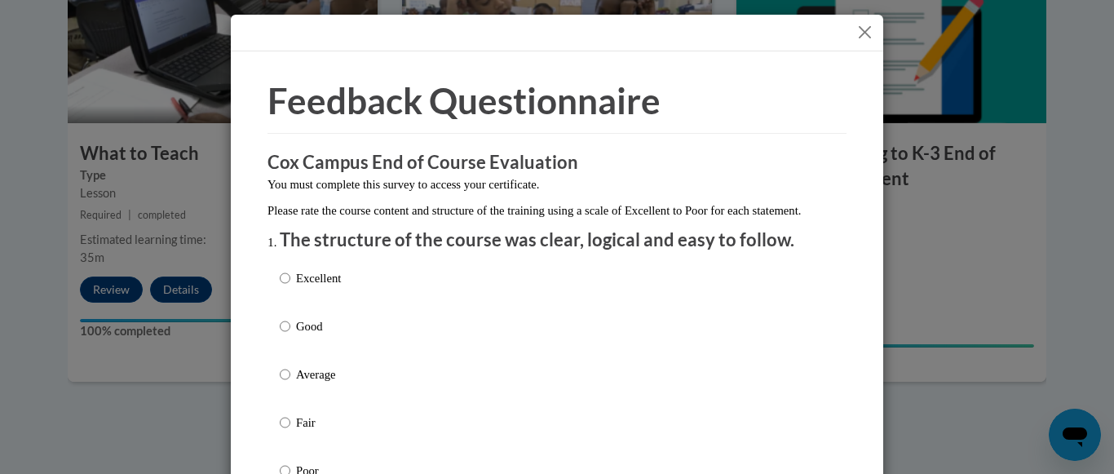
click at [296, 287] on p "Excellent" at bounding box center [318, 278] width 45 height 18
click at [290, 287] on input "Excellent" at bounding box center [285, 278] width 11 height 18
radio input "true"
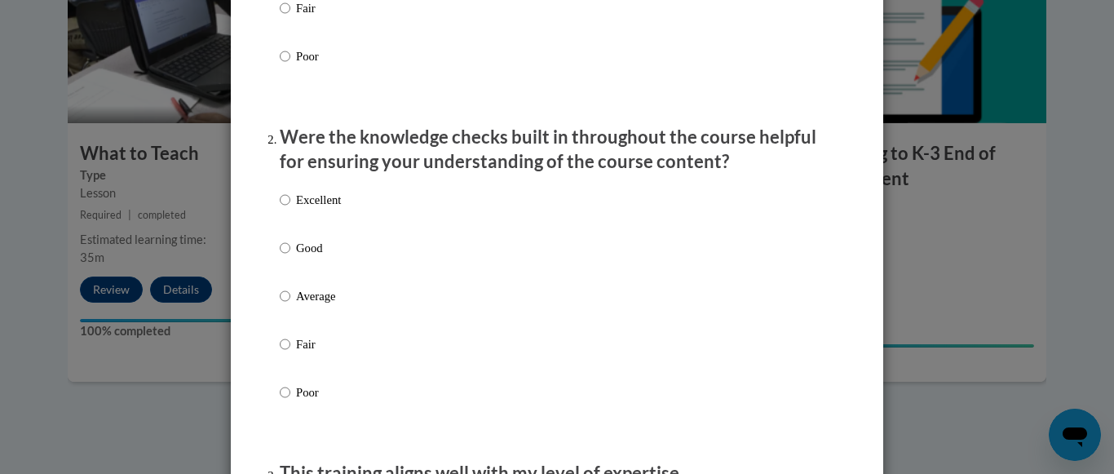
click at [296, 257] on p "Good" at bounding box center [318, 248] width 45 height 18
click at [290, 257] on input "Good" at bounding box center [285, 248] width 11 height 18
radio input "true"
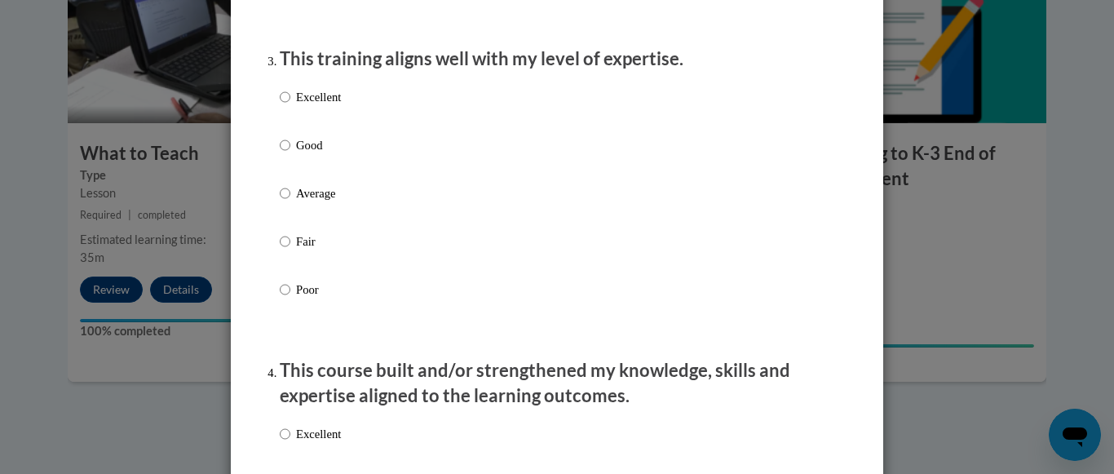
click at [298, 154] on p "Good" at bounding box center [318, 145] width 45 height 18
click at [290, 154] on input "Good" at bounding box center [285, 145] width 11 height 18
radio input "true"
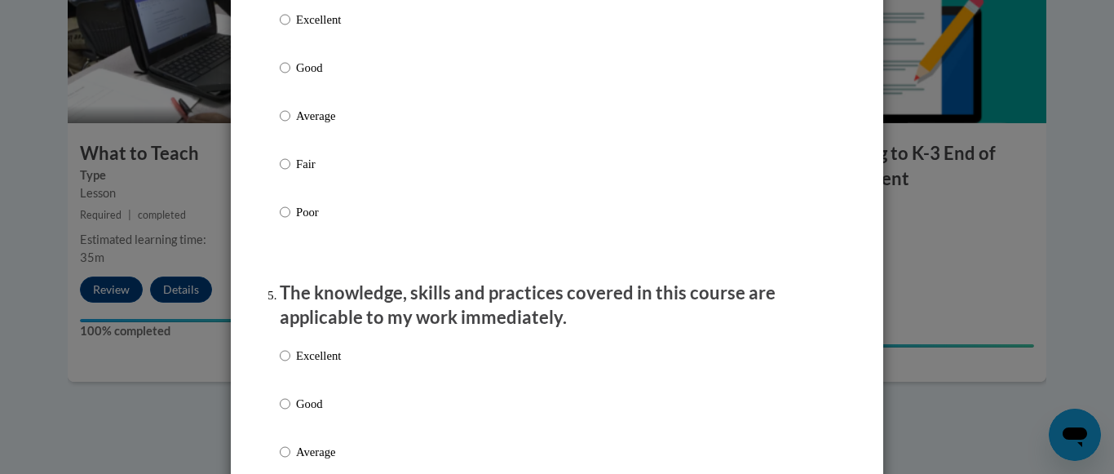
click at [348, 105] on div "Excellent Good Average Fair Poor" at bounding box center [557, 135] width 555 height 266
click at [338, 92] on div "Excellent Good Average Fair Poor" at bounding box center [557, 135] width 555 height 266
click at [287, 78] on label "Good" at bounding box center [310, 81] width 61 height 44
click at [287, 77] on input "Good" at bounding box center [285, 68] width 11 height 18
radio input "true"
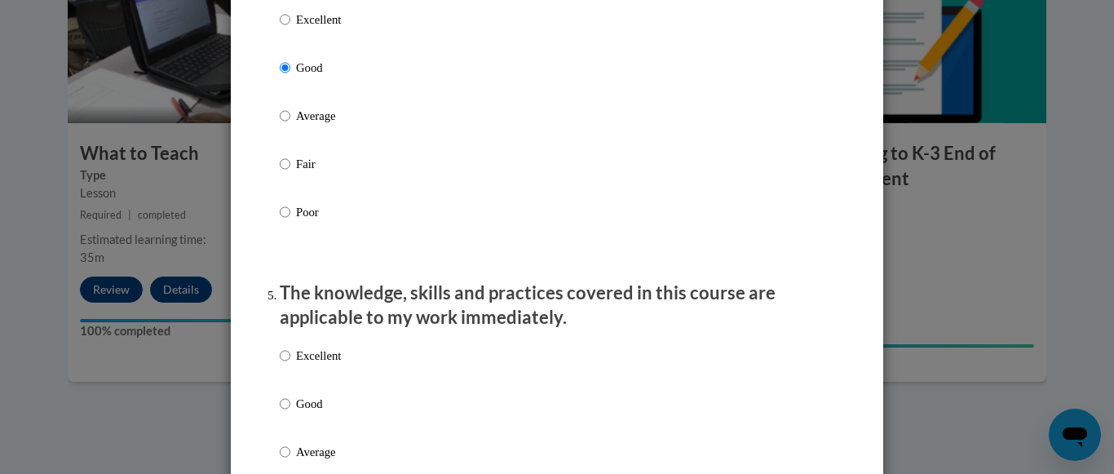
click at [285, 372] on label "Excellent" at bounding box center [310, 369] width 61 height 44
click at [285, 365] on input "Excellent" at bounding box center [285, 356] width 11 height 18
radio input "true"
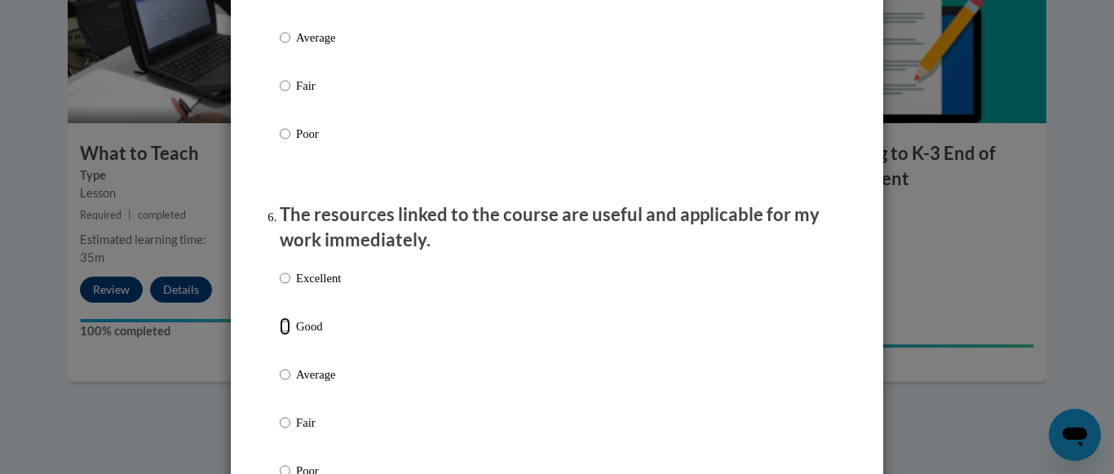
click at [280, 335] on input "Good" at bounding box center [285, 326] width 11 height 18
radio input "true"
click at [349, 21] on div "Excellent Good Average Fair Poor" at bounding box center [557, 57] width 555 height 266
radio input "true"
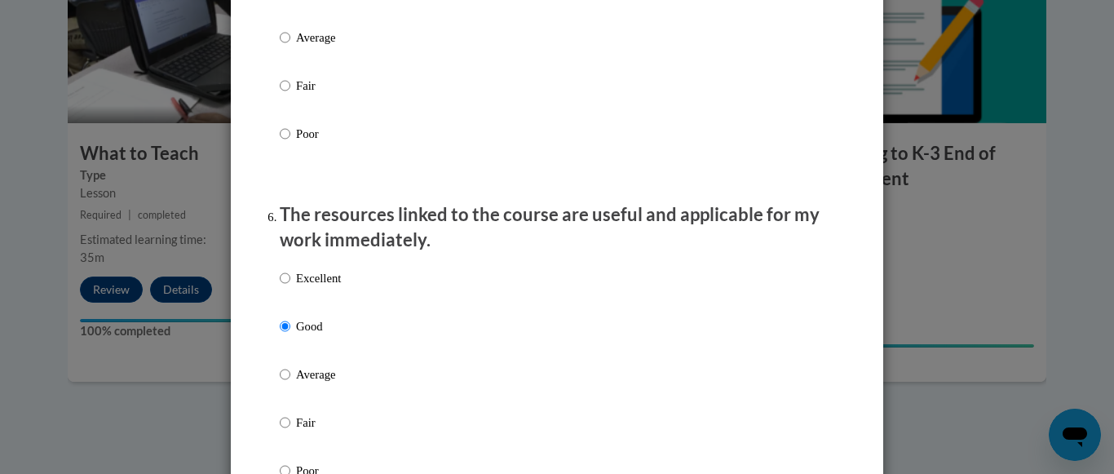
scroll to position [2072, 0]
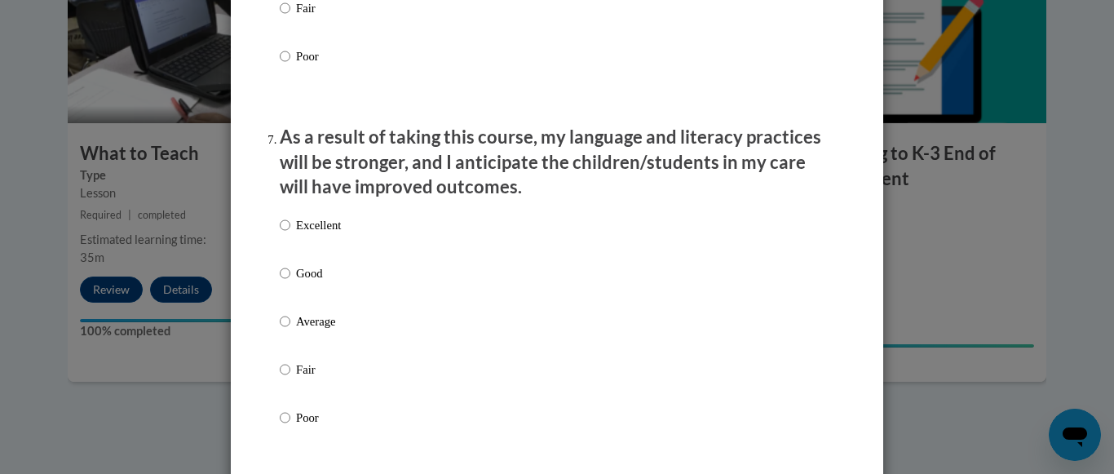
click at [284, 301] on label "Good" at bounding box center [310, 286] width 61 height 44
click at [284, 282] on input "Good" at bounding box center [285, 273] width 11 height 18
radio input "true"
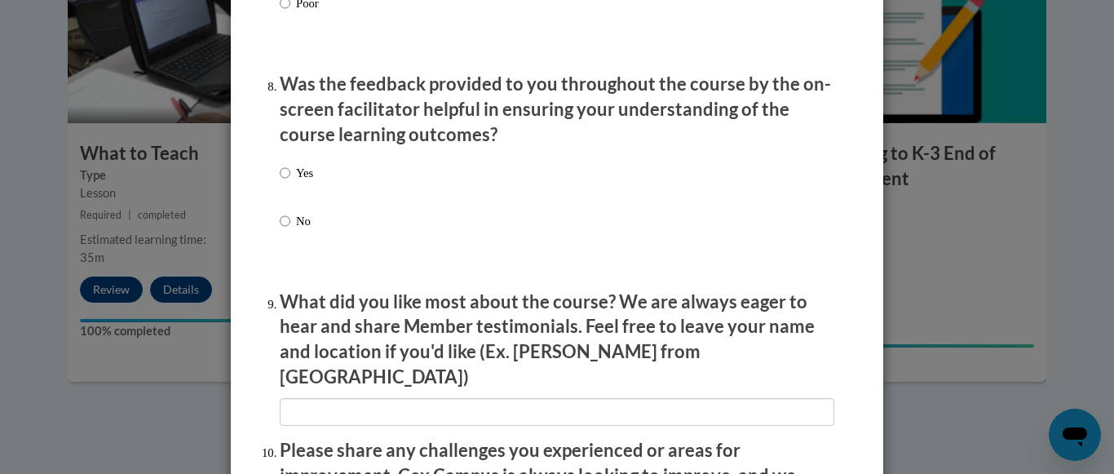
click at [286, 184] on label "Yes" at bounding box center [296, 186] width 33 height 44
click at [286, 182] on input "Yes" at bounding box center [285, 173] width 11 height 18
radio input "true"
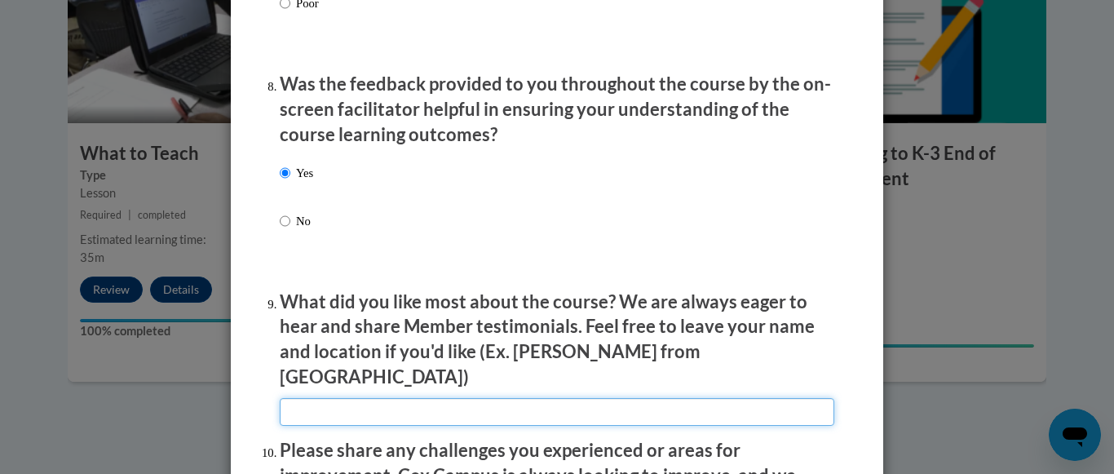
click at [371, 398] on input "textbox" at bounding box center [557, 412] width 555 height 28
type input "all of it was effective"
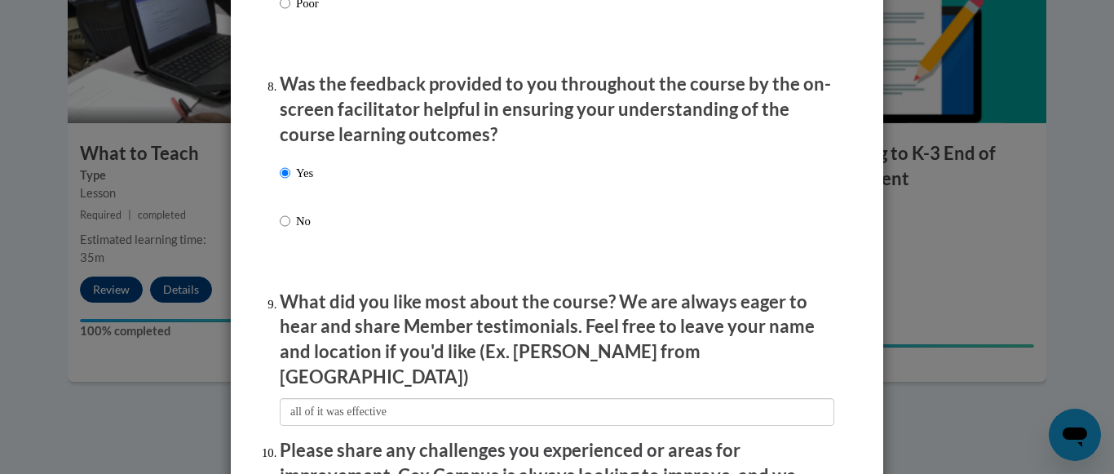
scroll to position [2900, 0]
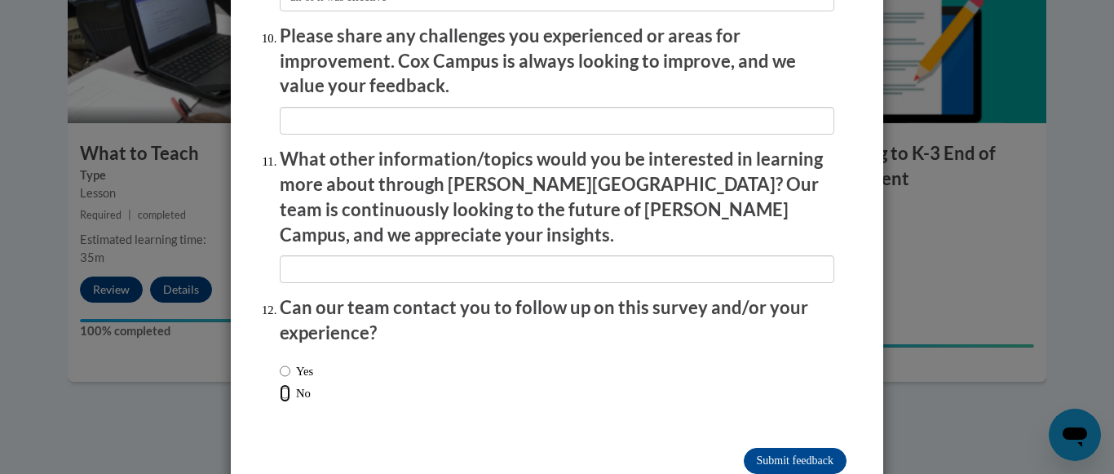
click at [280, 384] on input "No" at bounding box center [285, 393] width 11 height 18
radio input "true"
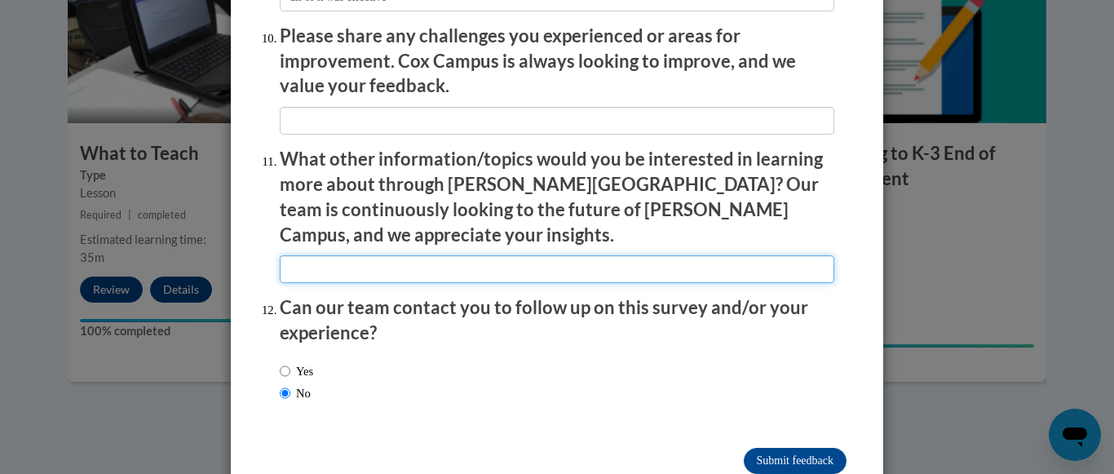
click at [317, 255] on input "textbox" at bounding box center [557, 269] width 555 height 28
type input "no challenges"
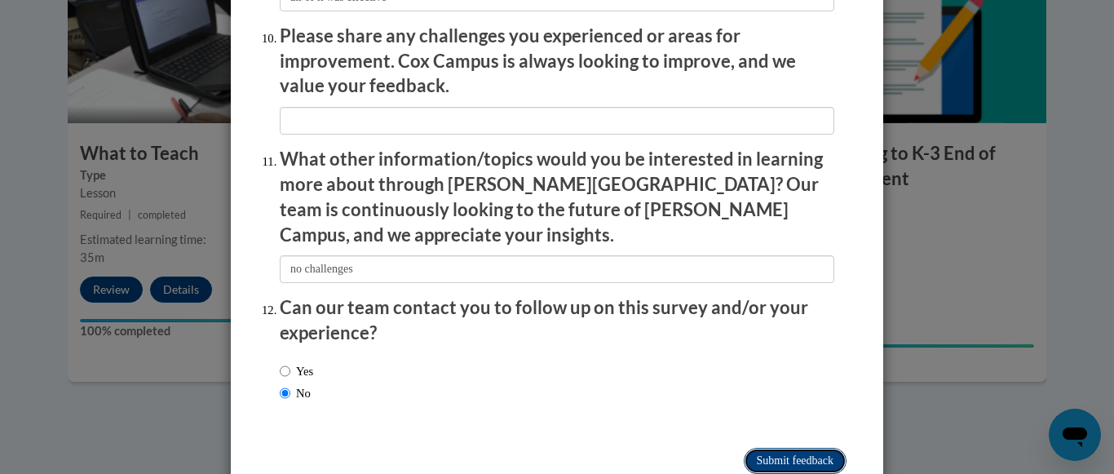
click at [795, 448] on input "Submit feedback" at bounding box center [795, 461] width 103 height 26
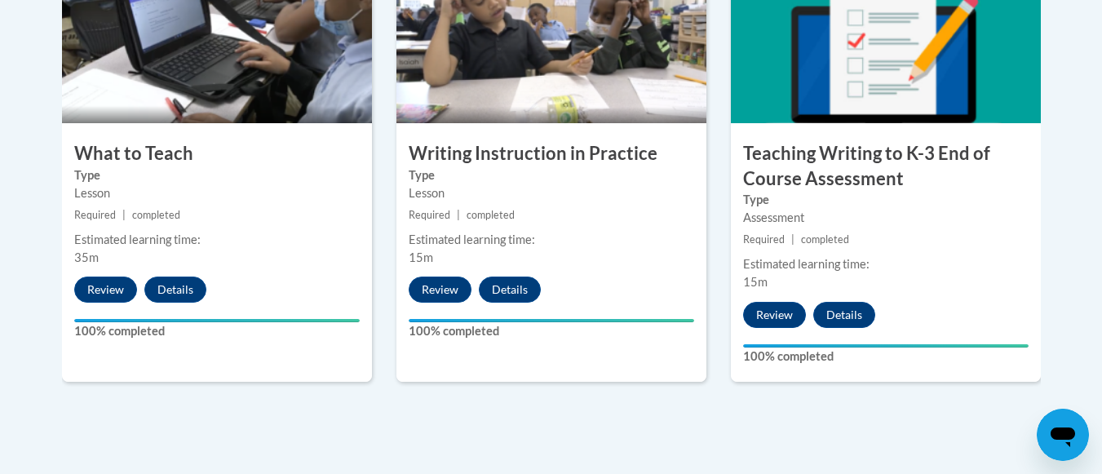
scroll to position [1362, 0]
